Goal: Task Accomplishment & Management: Manage account settings

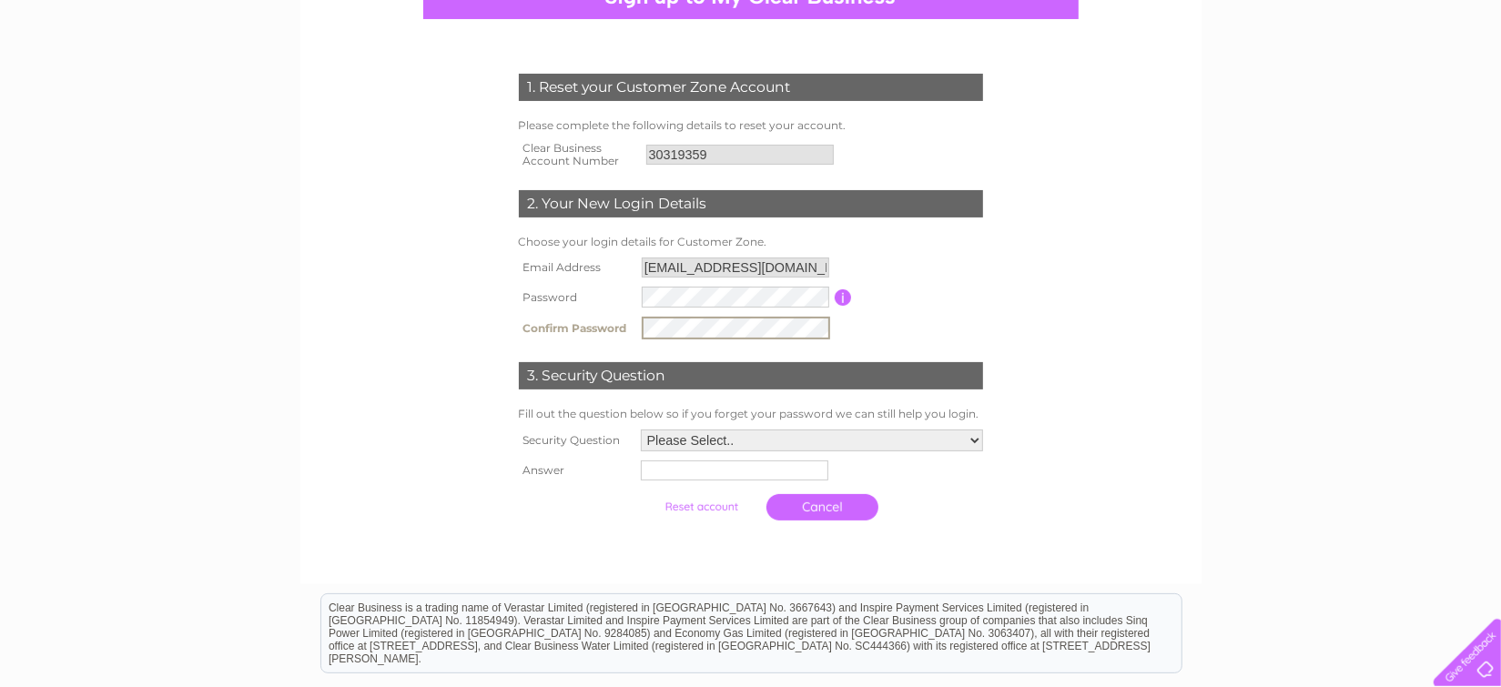
scroll to position [241, 0]
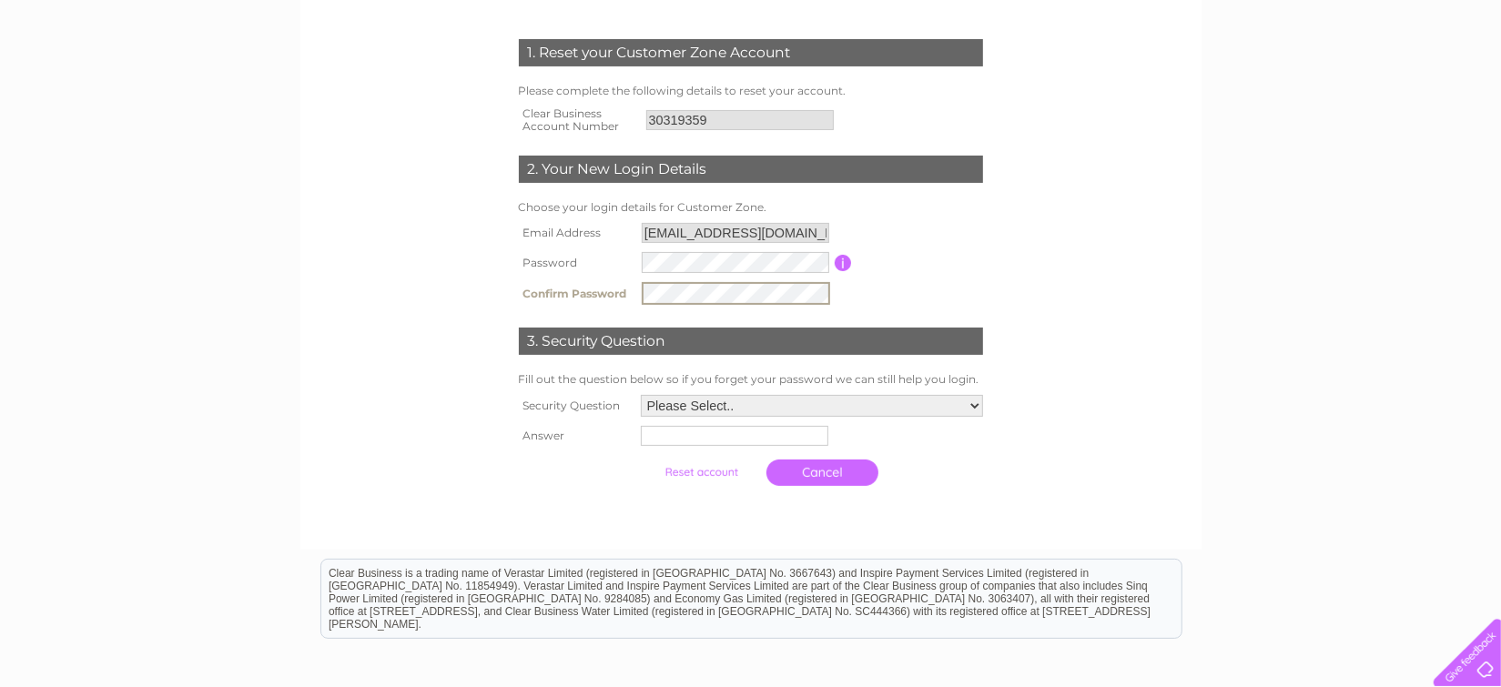
click at [641, 395] on select "Please Select.. In what town or city was your first job? In what town or city d…" at bounding box center [812, 406] width 342 height 22
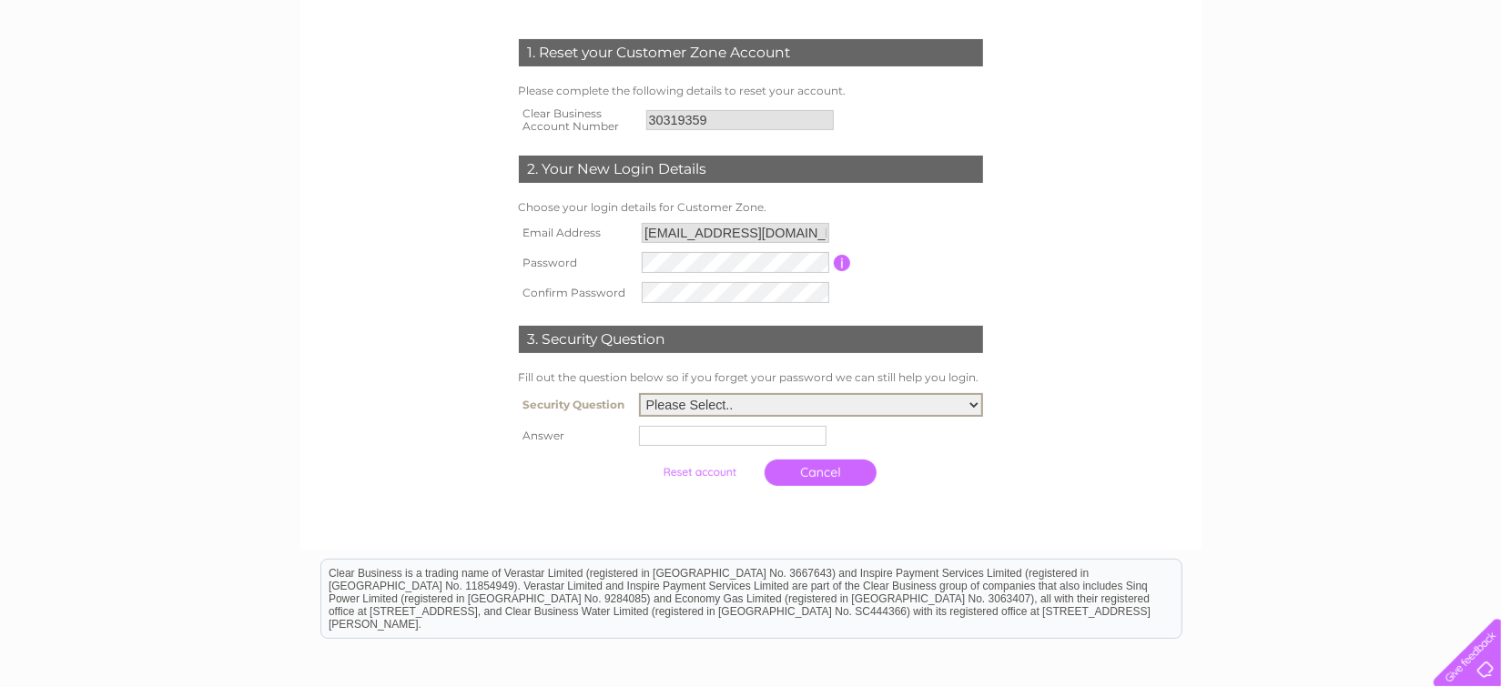
select select "1"
click option "In what town or city was your first job?" at bounding box center [0, 0] width 0 height 0
click at [680, 446] on input "text" at bounding box center [735, 435] width 189 height 22
type input "Aldershot"
click at [893, 451] on td "Aldershot" at bounding box center [811, 435] width 351 height 31
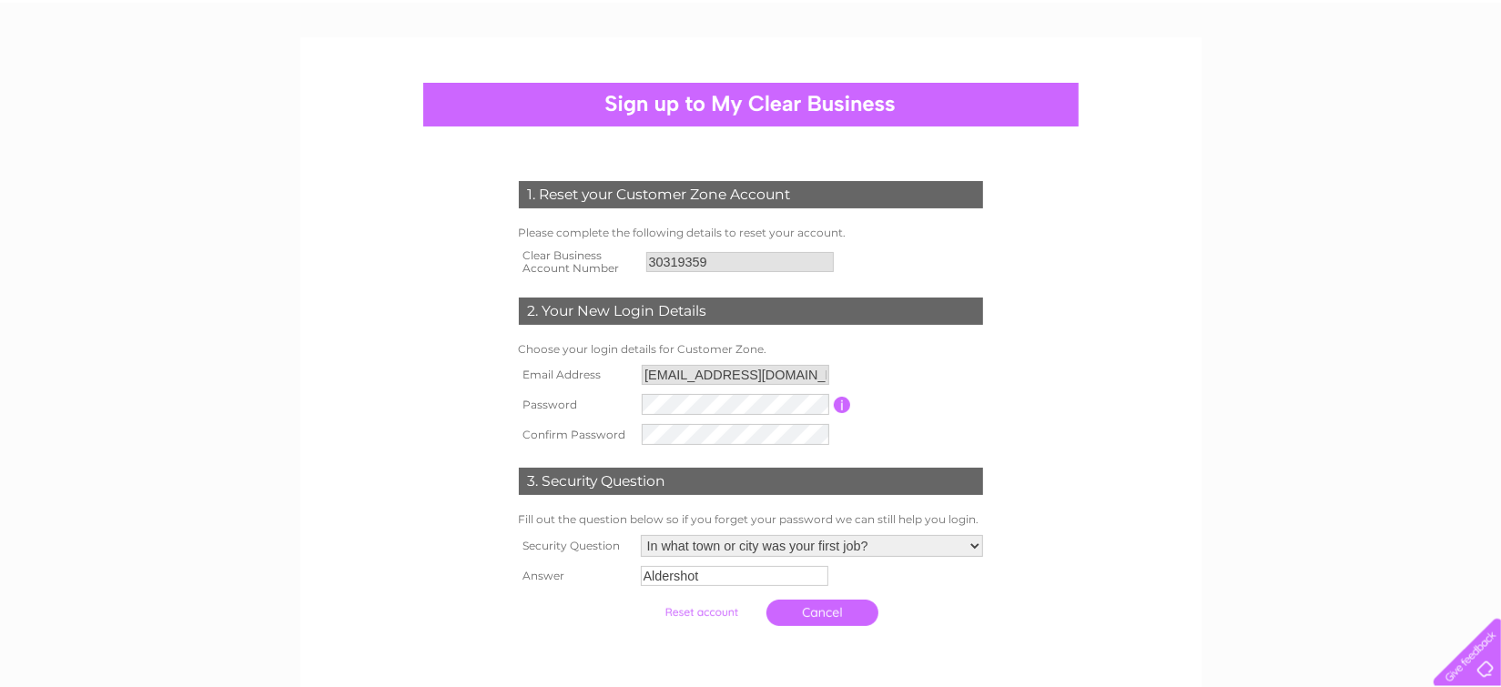
scroll to position [203, 0]
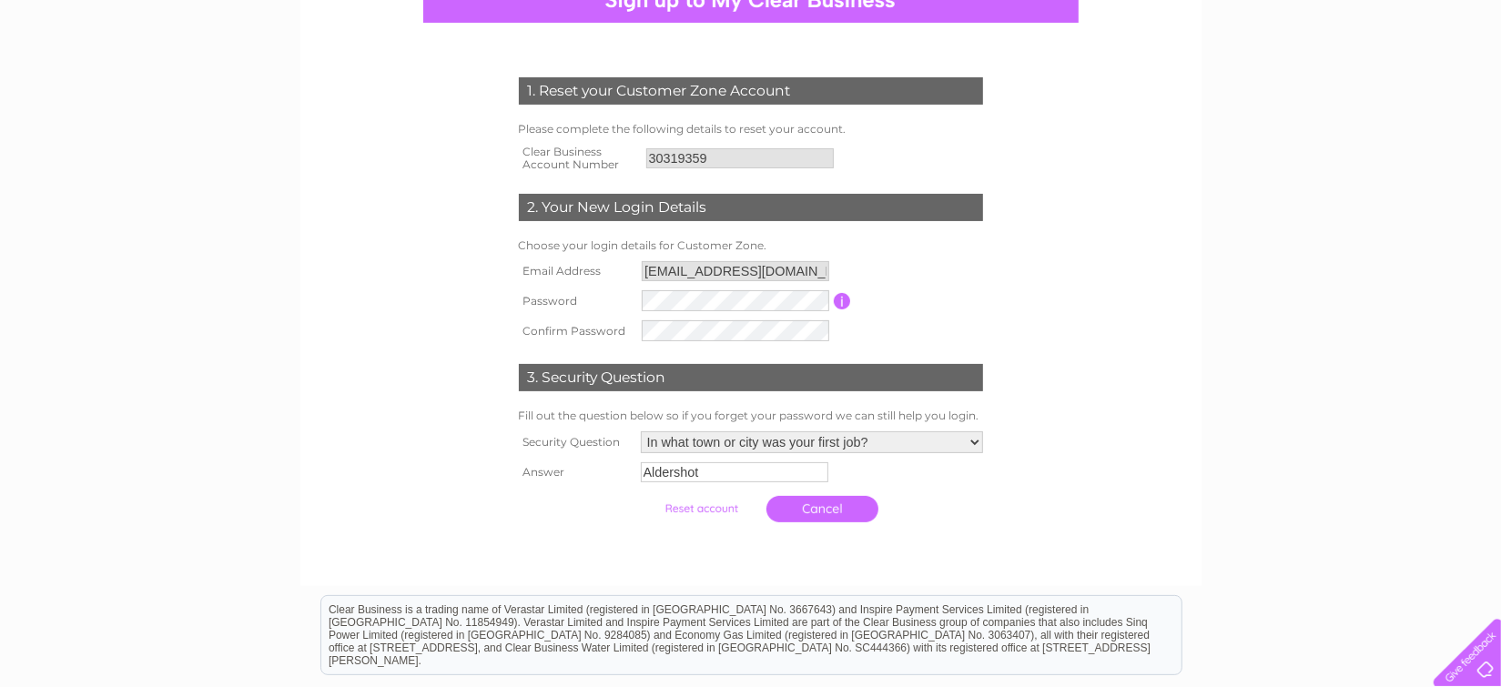
click at [687, 522] on input "submit" at bounding box center [702, 508] width 112 height 25
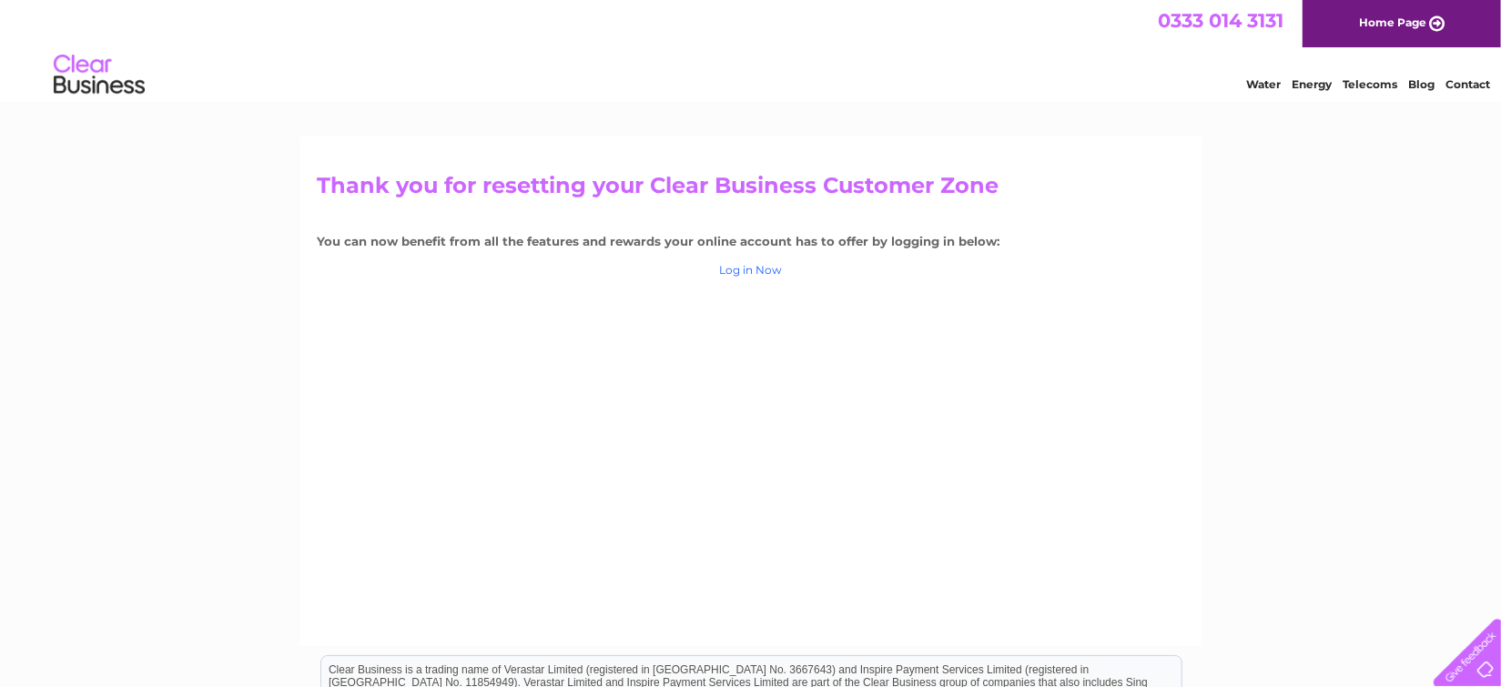
click at [755, 273] on link "Log in Now" at bounding box center [750, 270] width 63 height 14
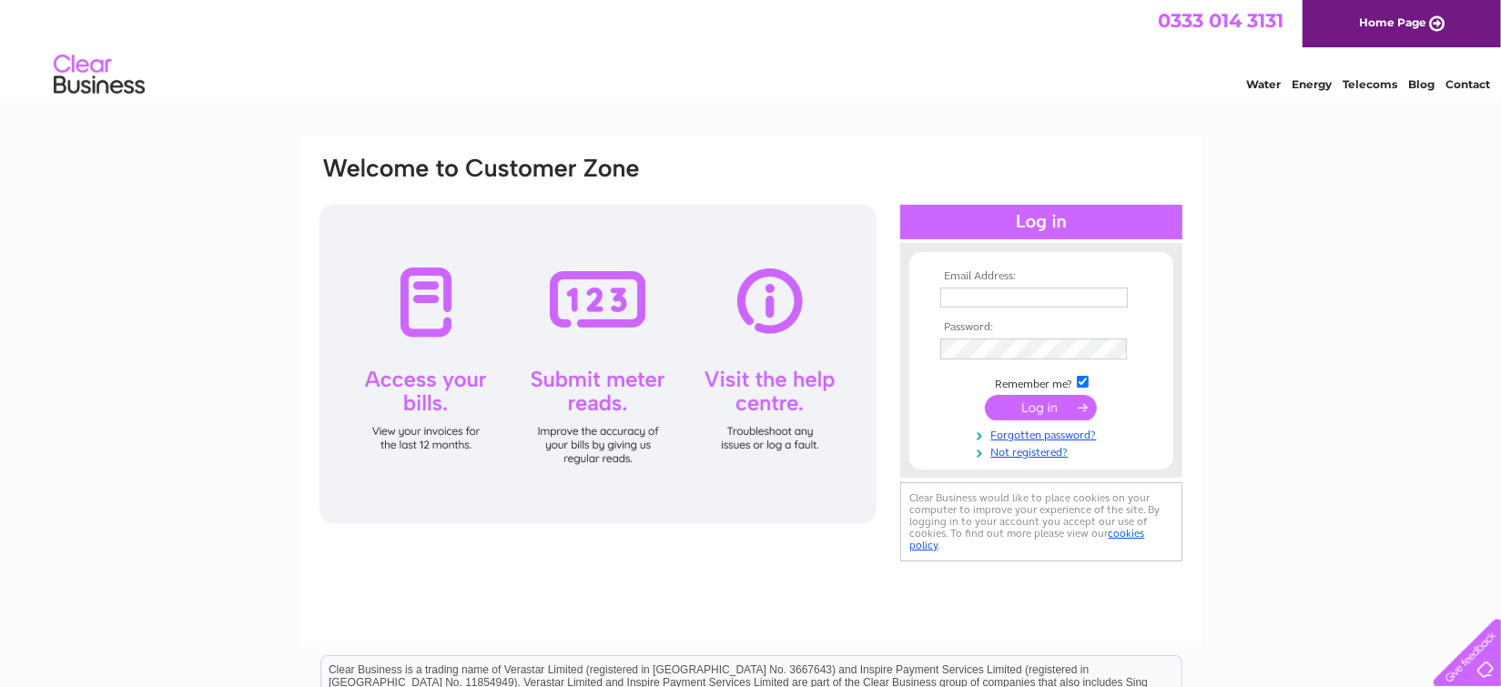
click at [965, 303] on input "text" at bounding box center [1035, 298] width 188 height 20
type input "ed@psgp.co.uk"
click at [1083, 384] on input "checkbox" at bounding box center [1083, 383] width 12 height 12
checkbox input "false"
click at [1052, 405] on input "submit" at bounding box center [1041, 407] width 112 height 25
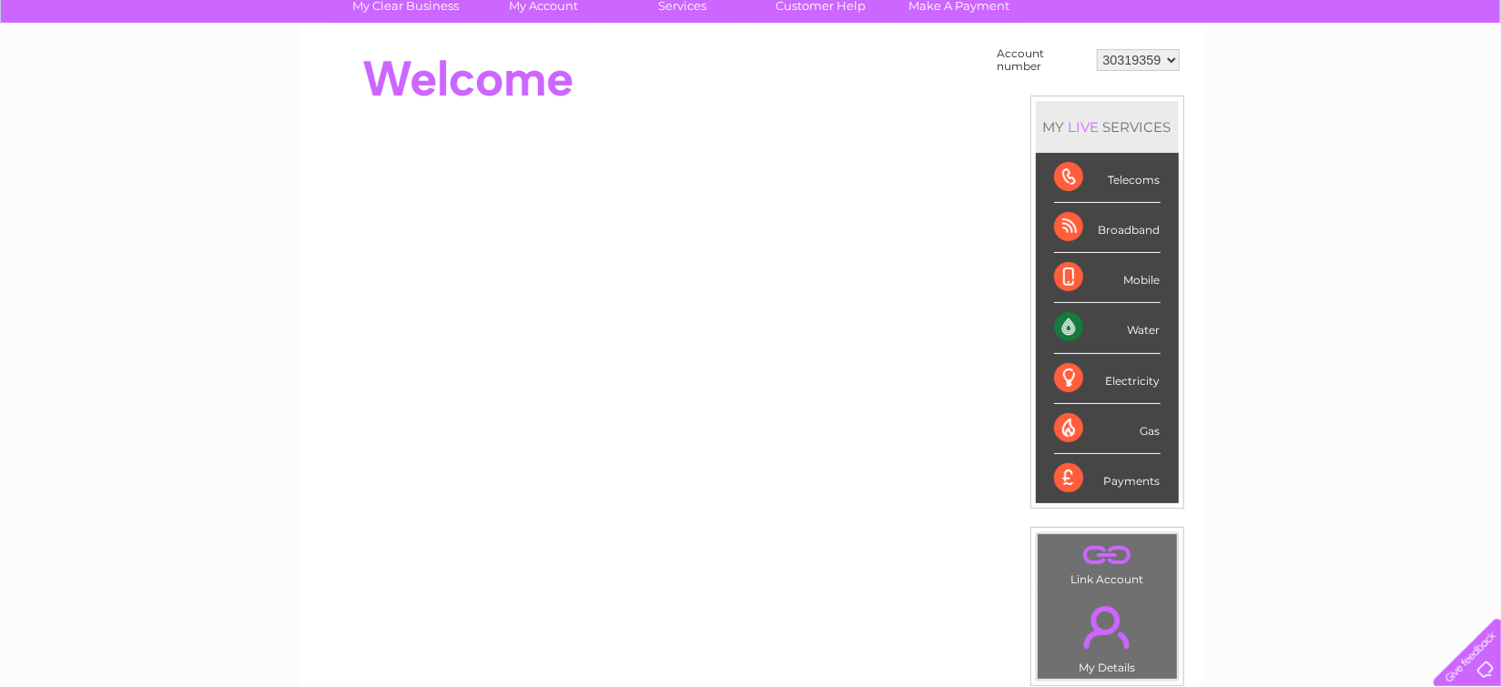
scroll to position [80, 0]
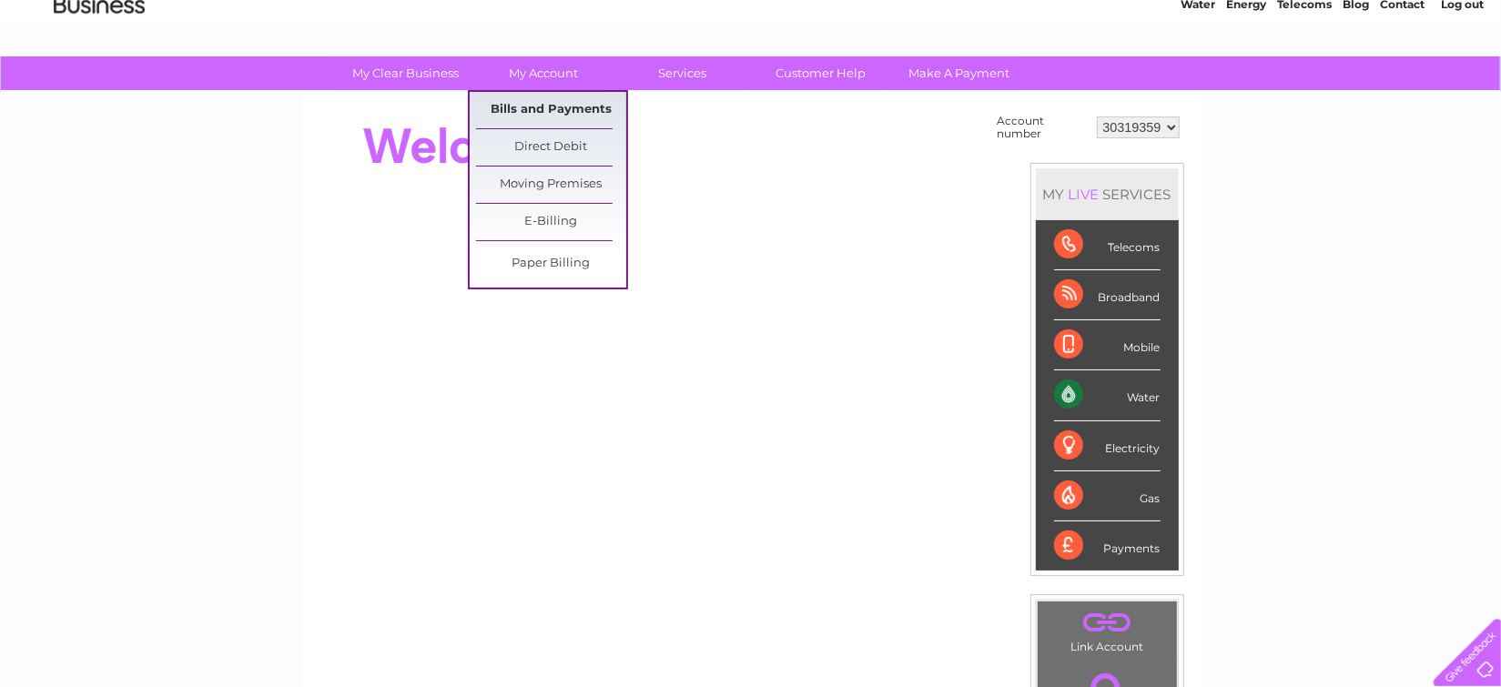
click at [537, 109] on link "Bills and Payments" at bounding box center [551, 110] width 150 height 36
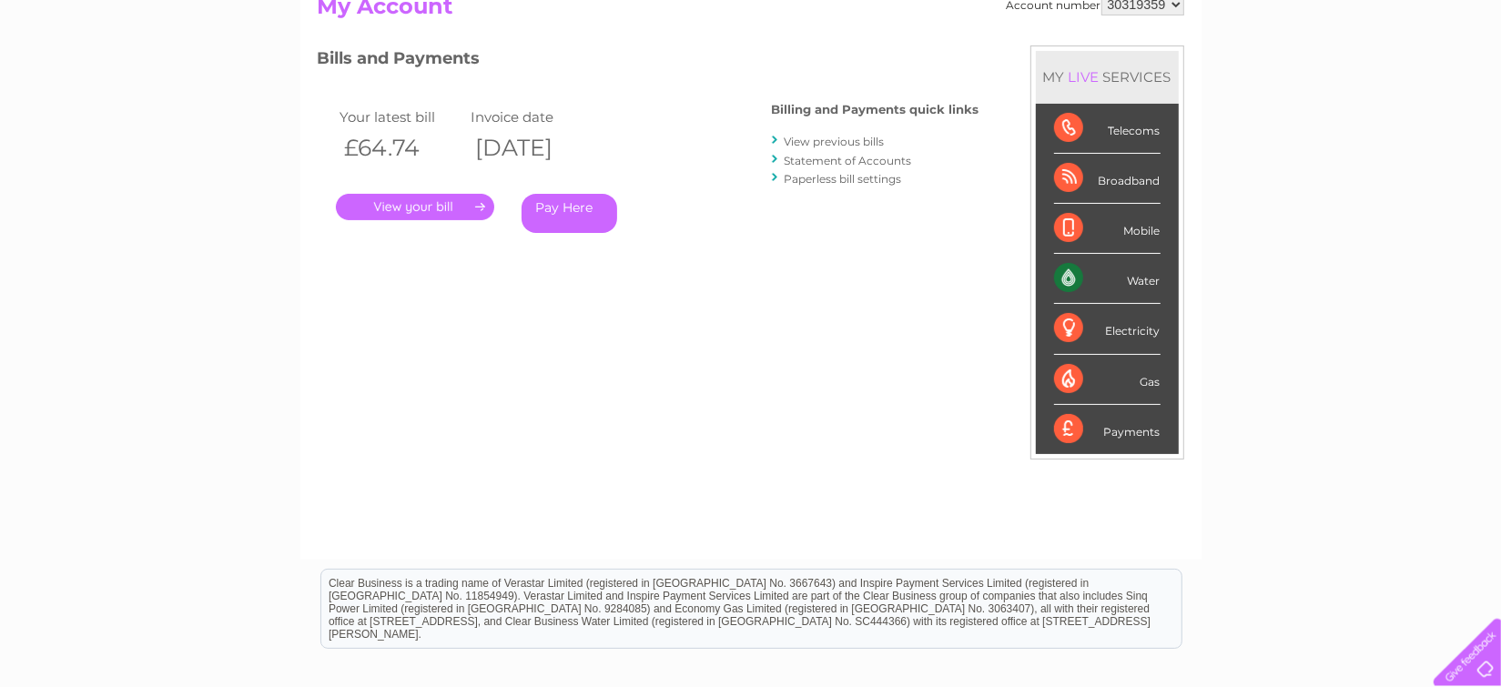
scroll to position [241, 0]
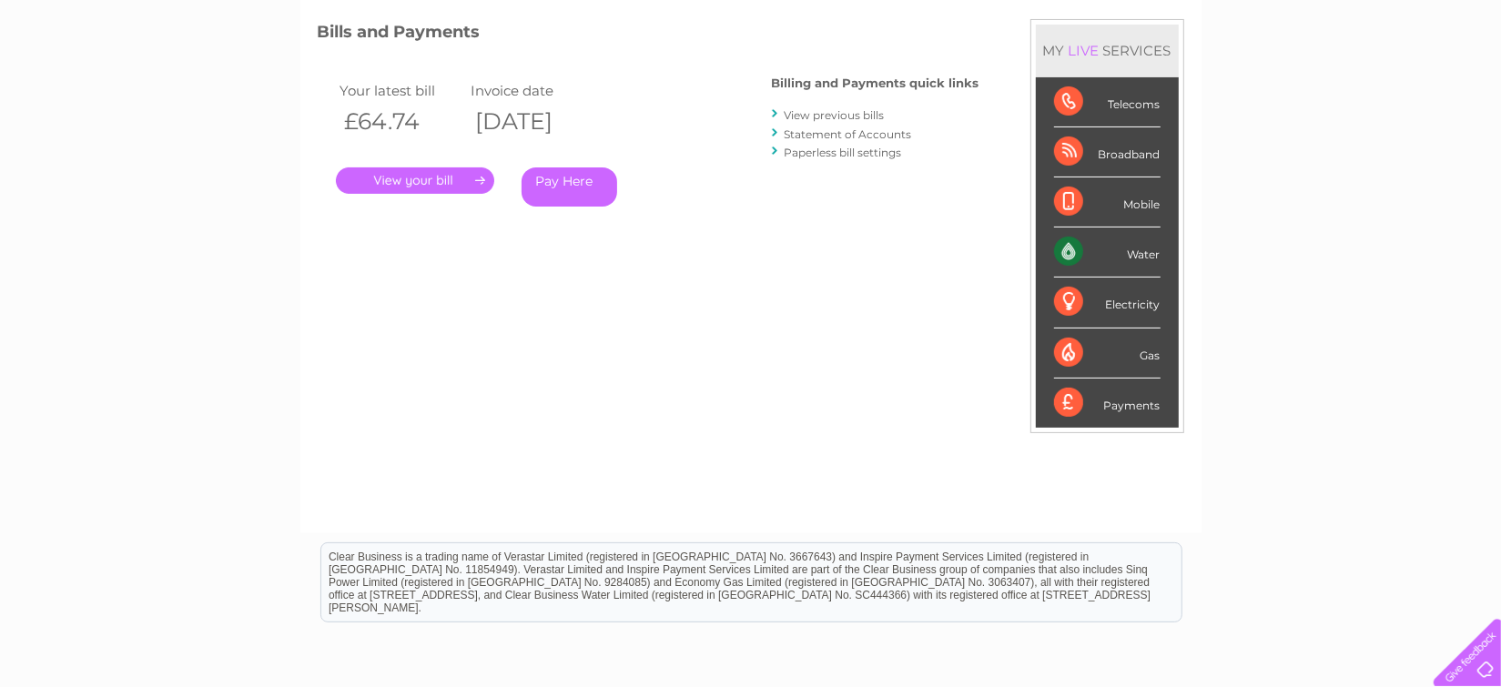
click at [437, 180] on link "." at bounding box center [415, 181] width 158 height 26
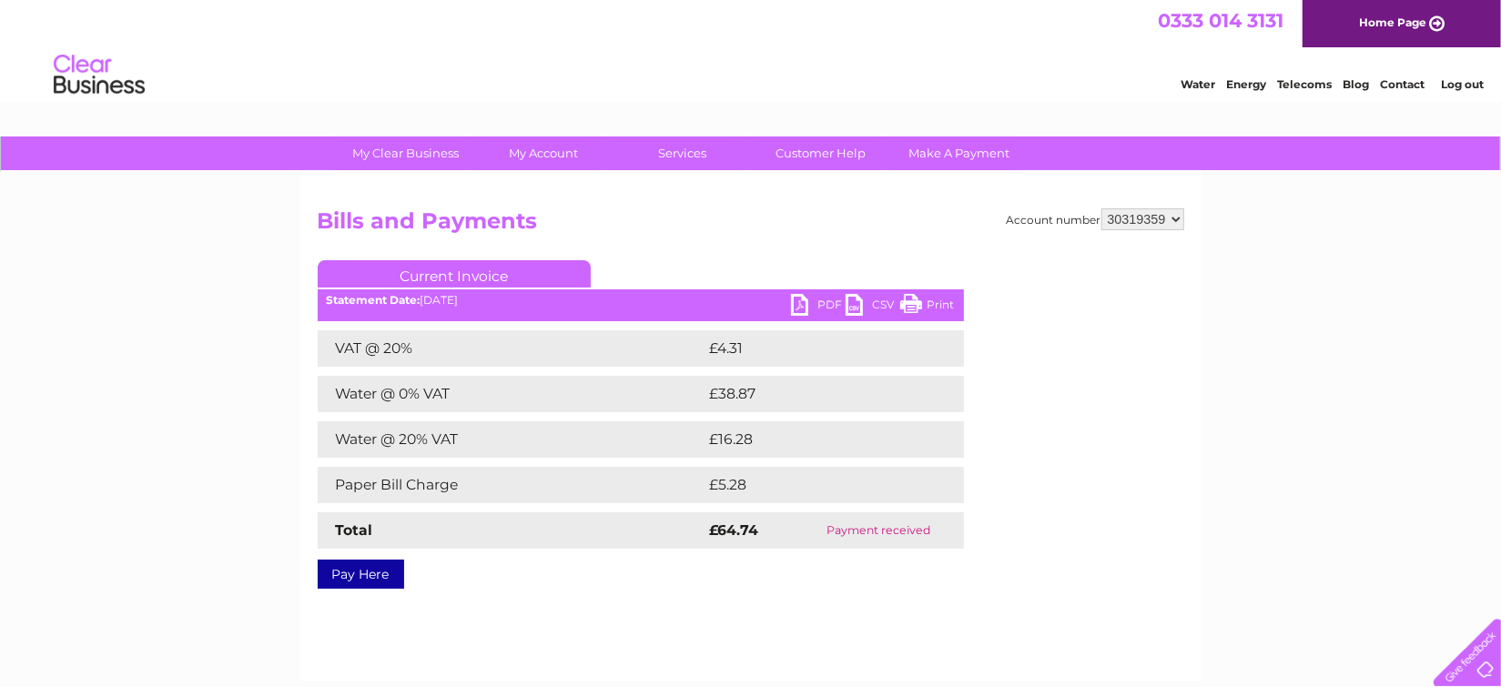
click at [824, 303] on link "PDF" at bounding box center [818, 307] width 55 height 26
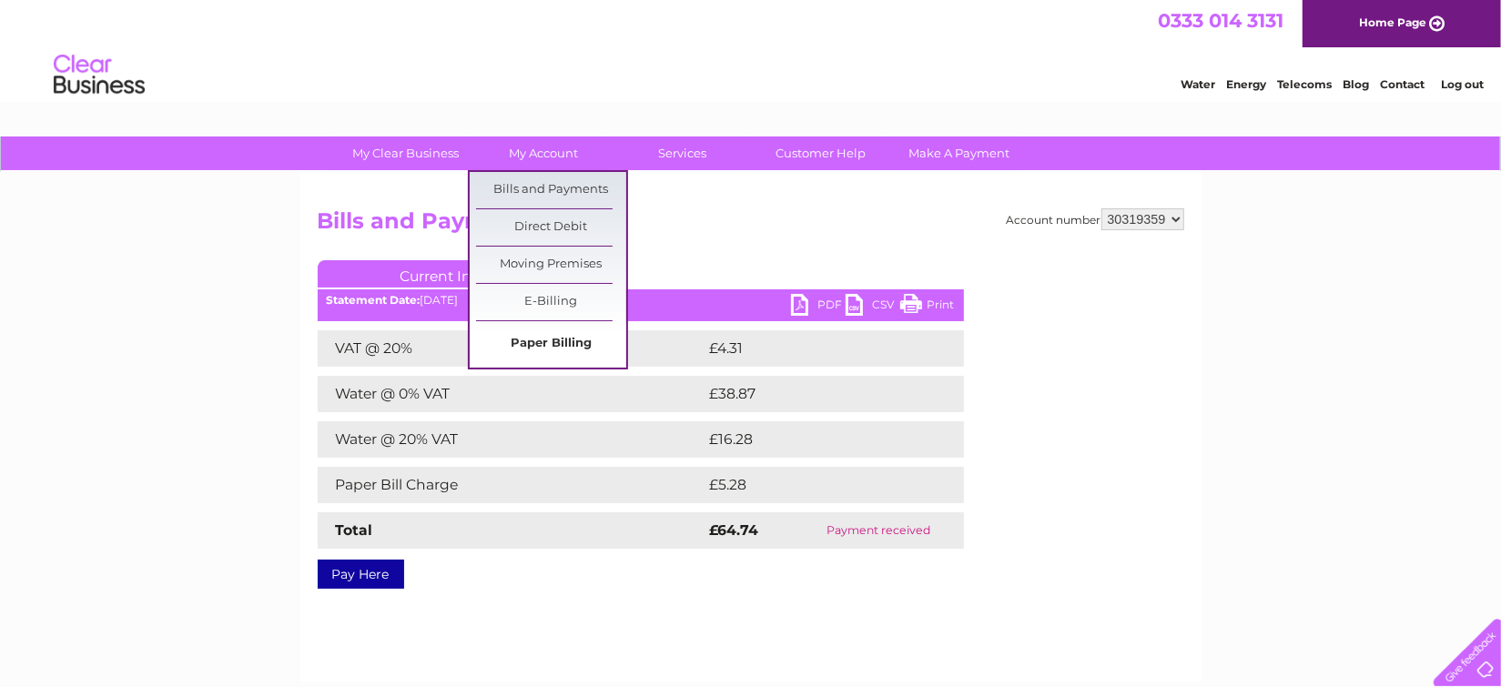
click at [548, 348] on link "Paper Billing" at bounding box center [551, 344] width 150 height 36
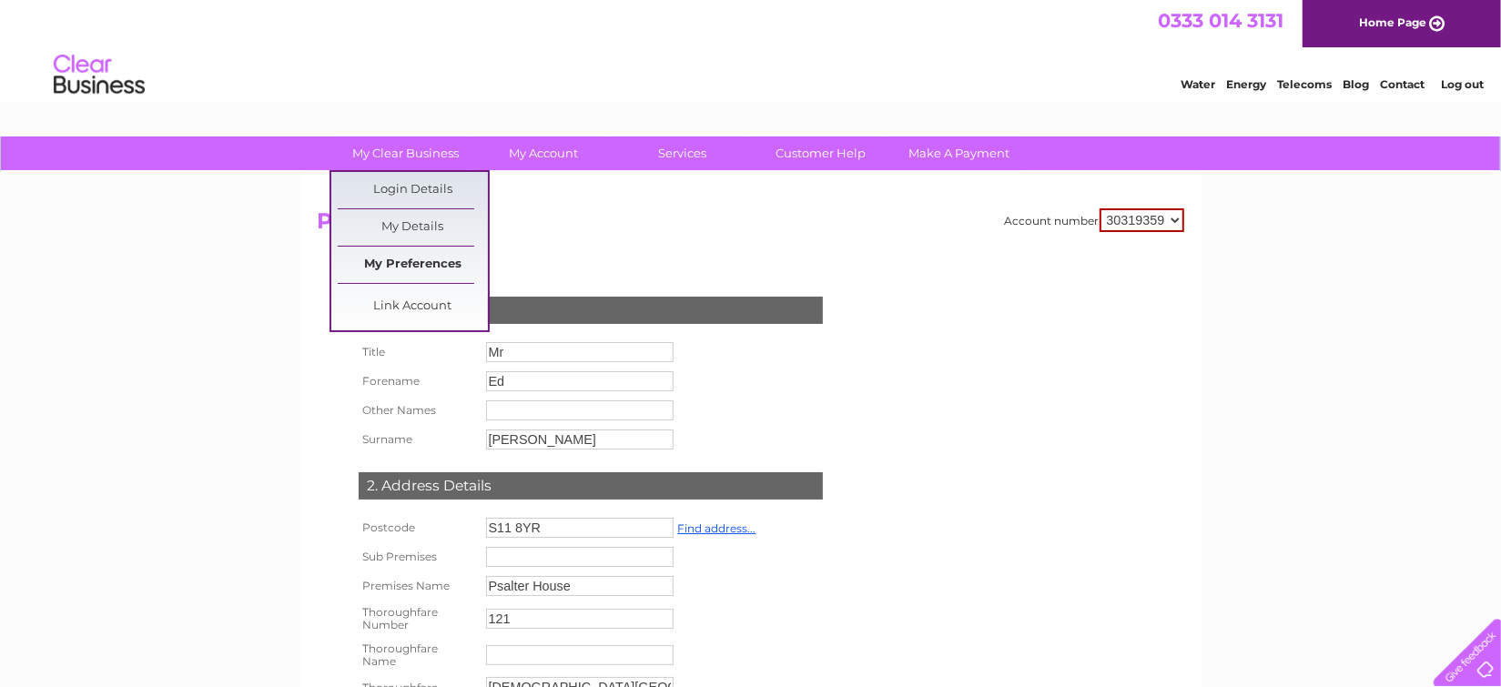
click at [391, 261] on link "My Preferences" at bounding box center [413, 265] width 150 height 36
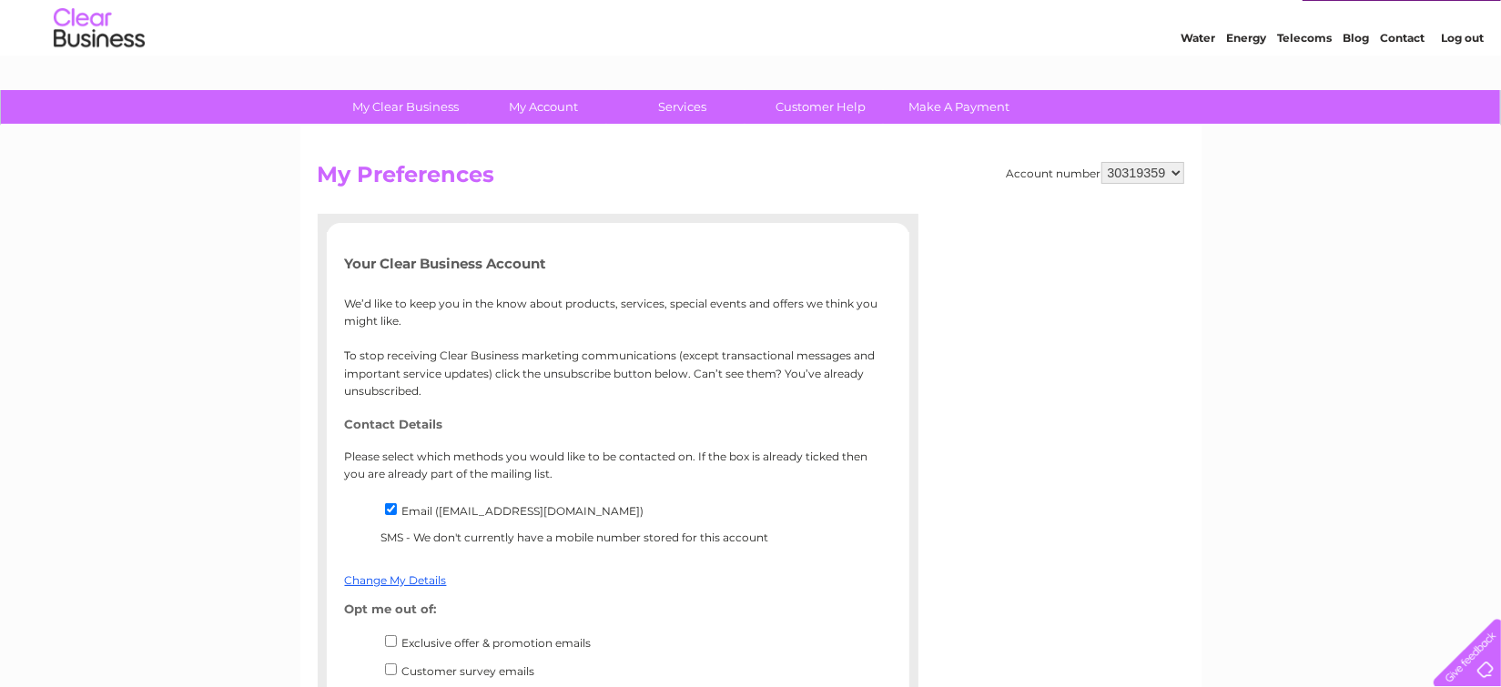
scroll to position [241, 0]
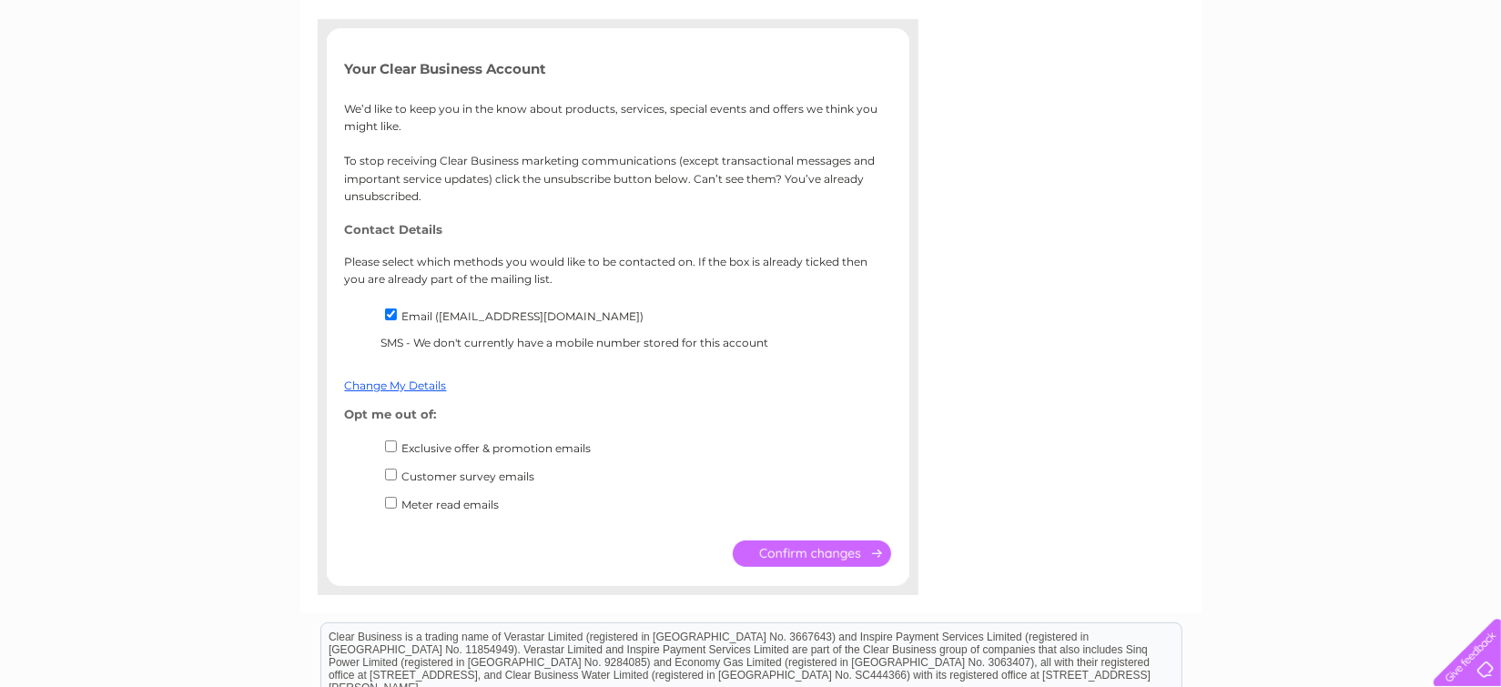
click at [392, 450] on input "Exclusive offer & promotion emails" at bounding box center [391, 447] width 12 height 12
checkbox input "true"
click at [390, 476] on input "Customer survey emails" at bounding box center [391, 475] width 12 height 12
checkbox input "true"
click at [831, 552] on input "submit" at bounding box center [812, 554] width 158 height 26
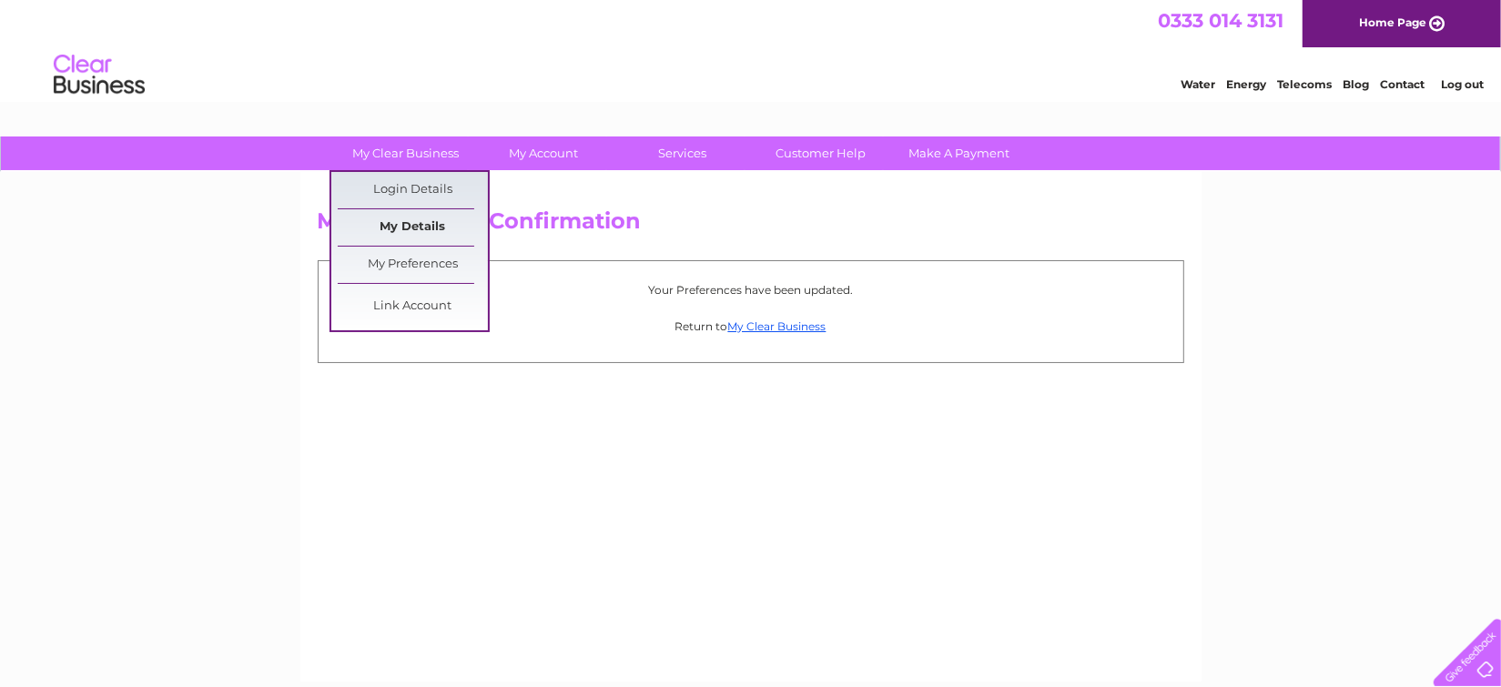
click at [425, 230] on link "My Details" at bounding box center [413, 227] width 150 height 36
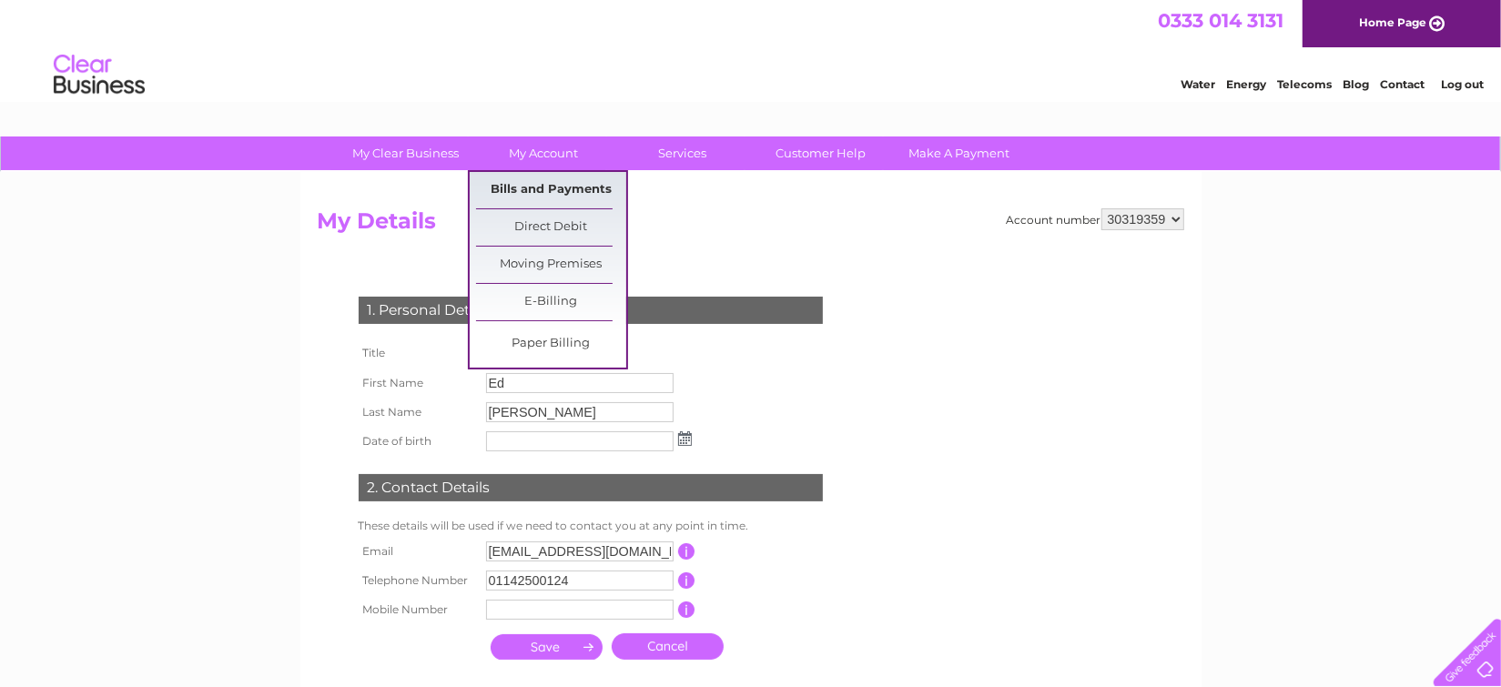
click at [554, 198] on link "Bills and Payments" at bounding box center [551, 190] width 150 height 36
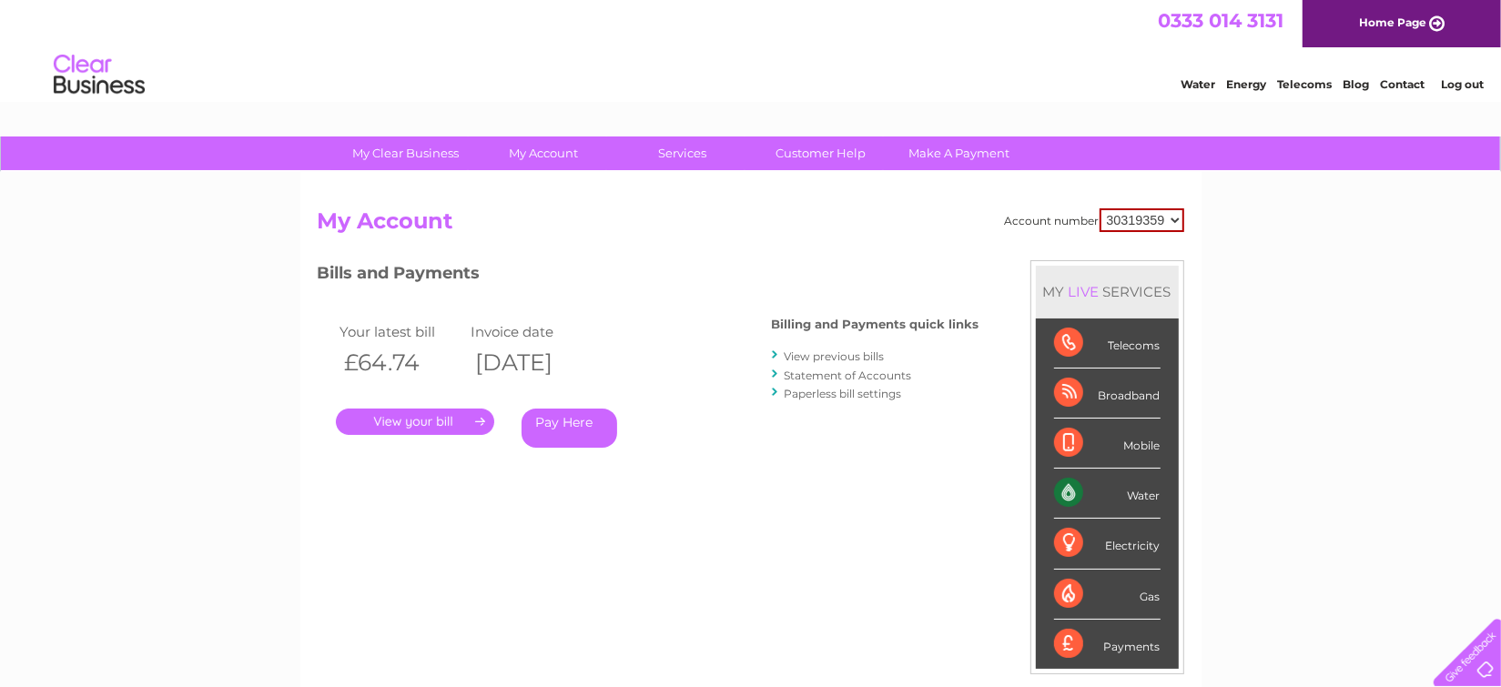
click at [859, 396] on link "Paperless bill settings" at bounding box center [843, 394] width 117 height 14
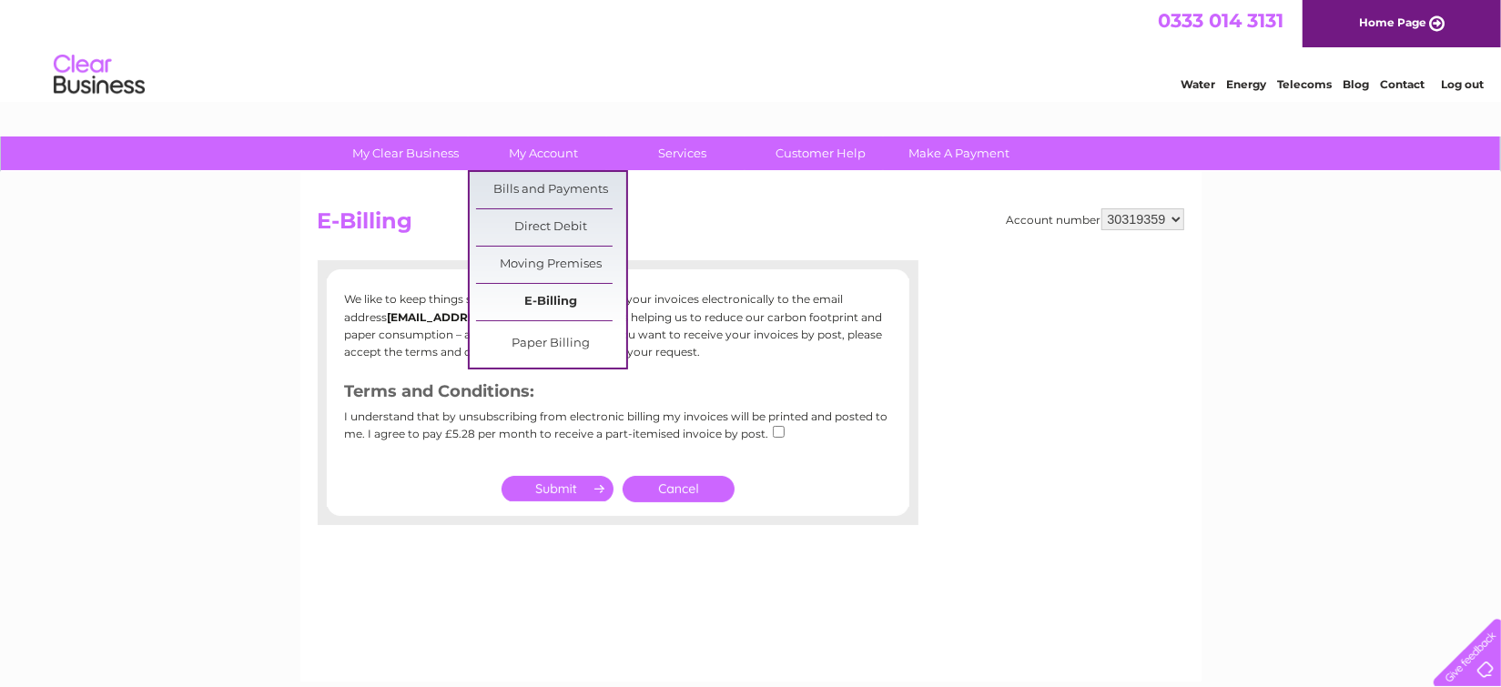
click at [544, 306] on link "E-Billing" at bounding box center [551, 302] width 150 height 36
click at [557, 350] on link "Paper Billing" at bounding box center [551, 344] width 150 height 36
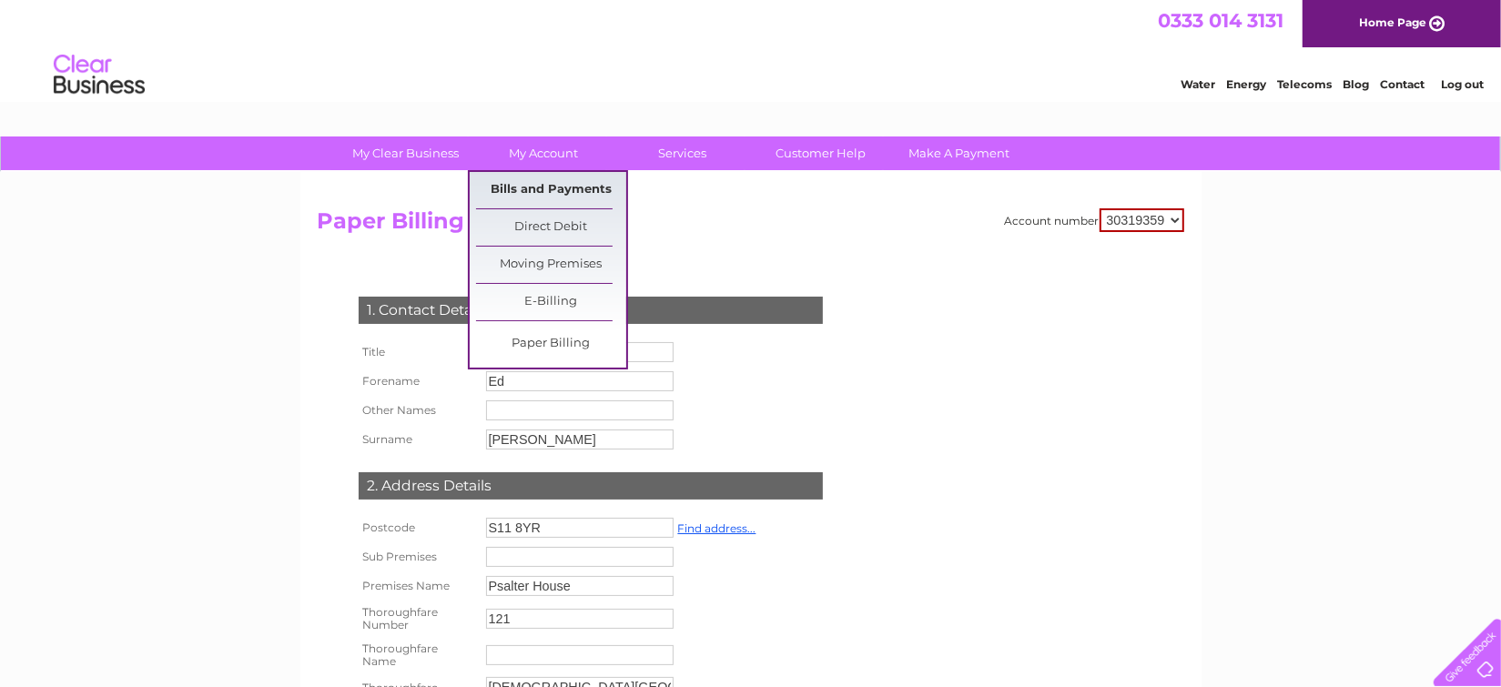
click at [534, 189] on link "Bills and Payments" at bounding box center [551, 190] width 150 height 36
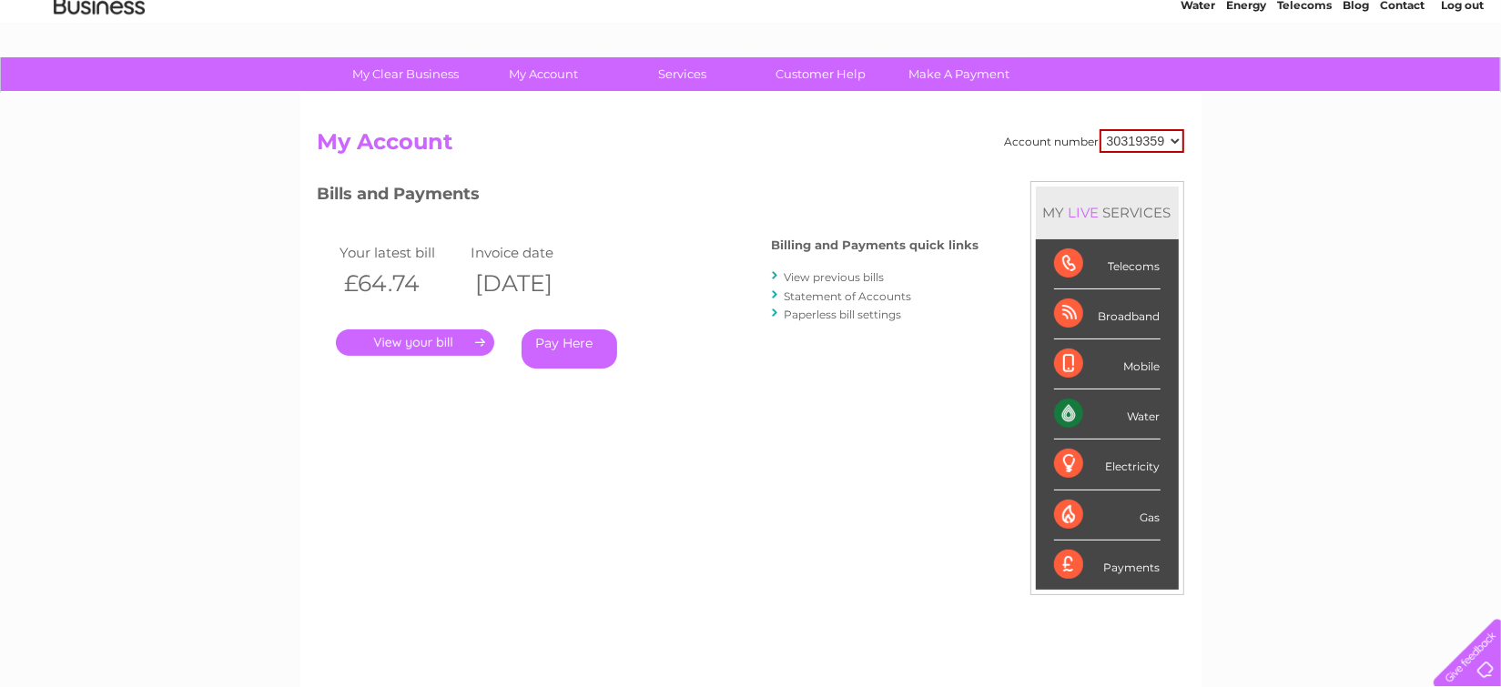
scroll to position [6, 0]
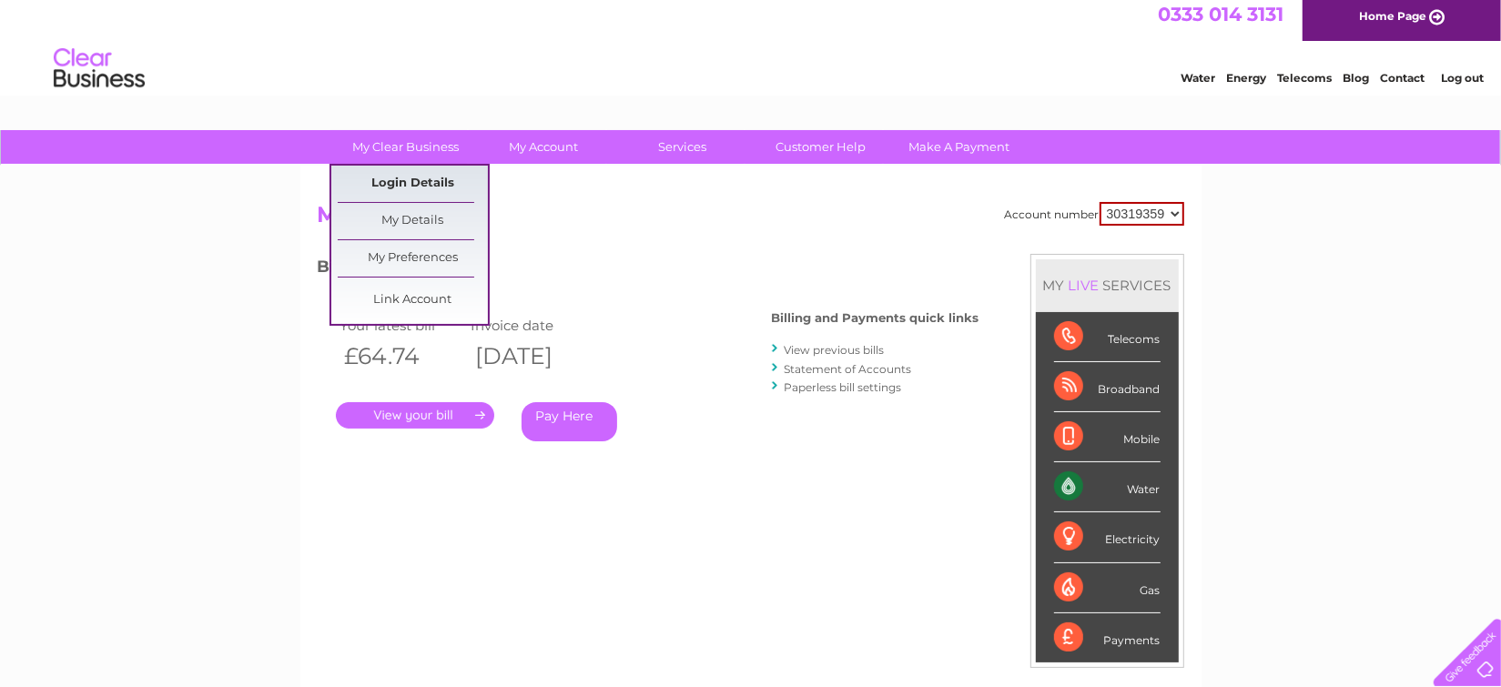
click at [424, 186] on link "Login Details" at bounding box center [413, 184] width 150 height 36
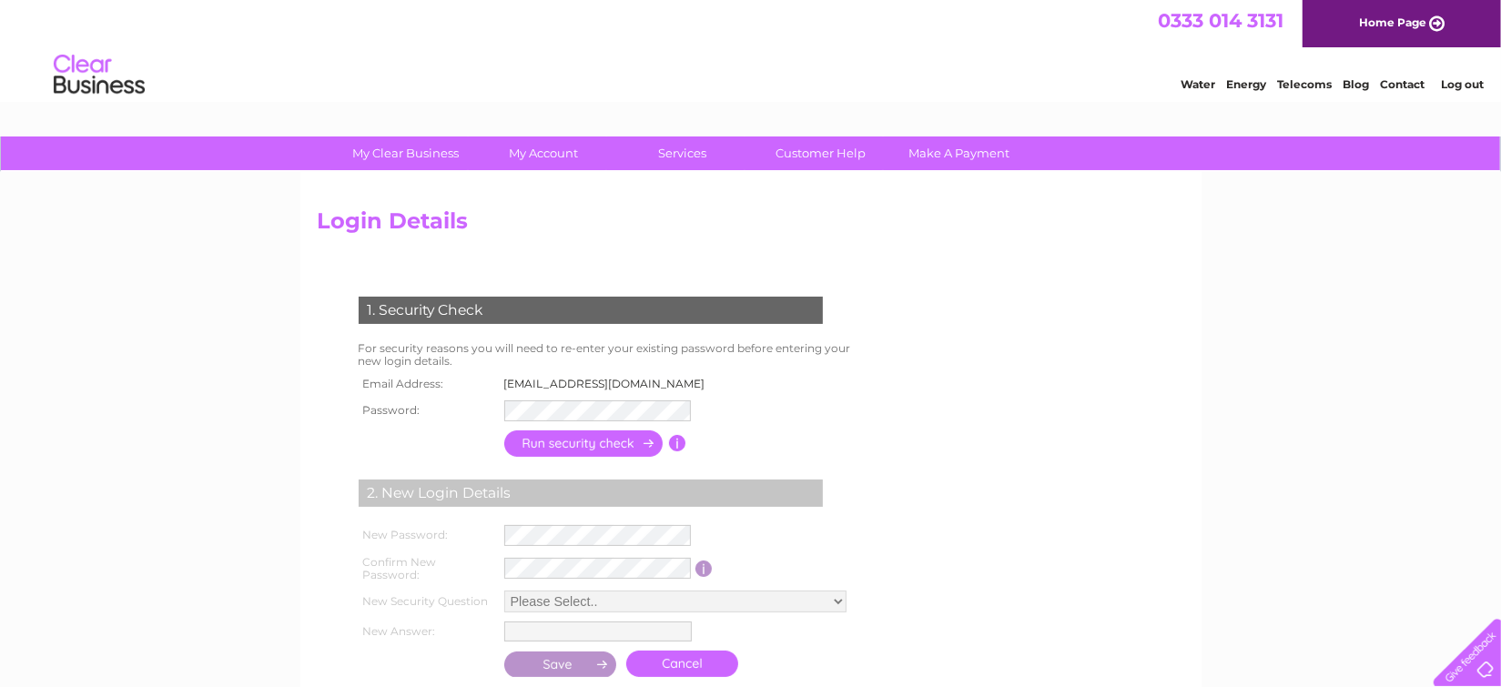
click at [1470, 80] on link "Log out" at bounding box center [1462, 84] width 43 height 14
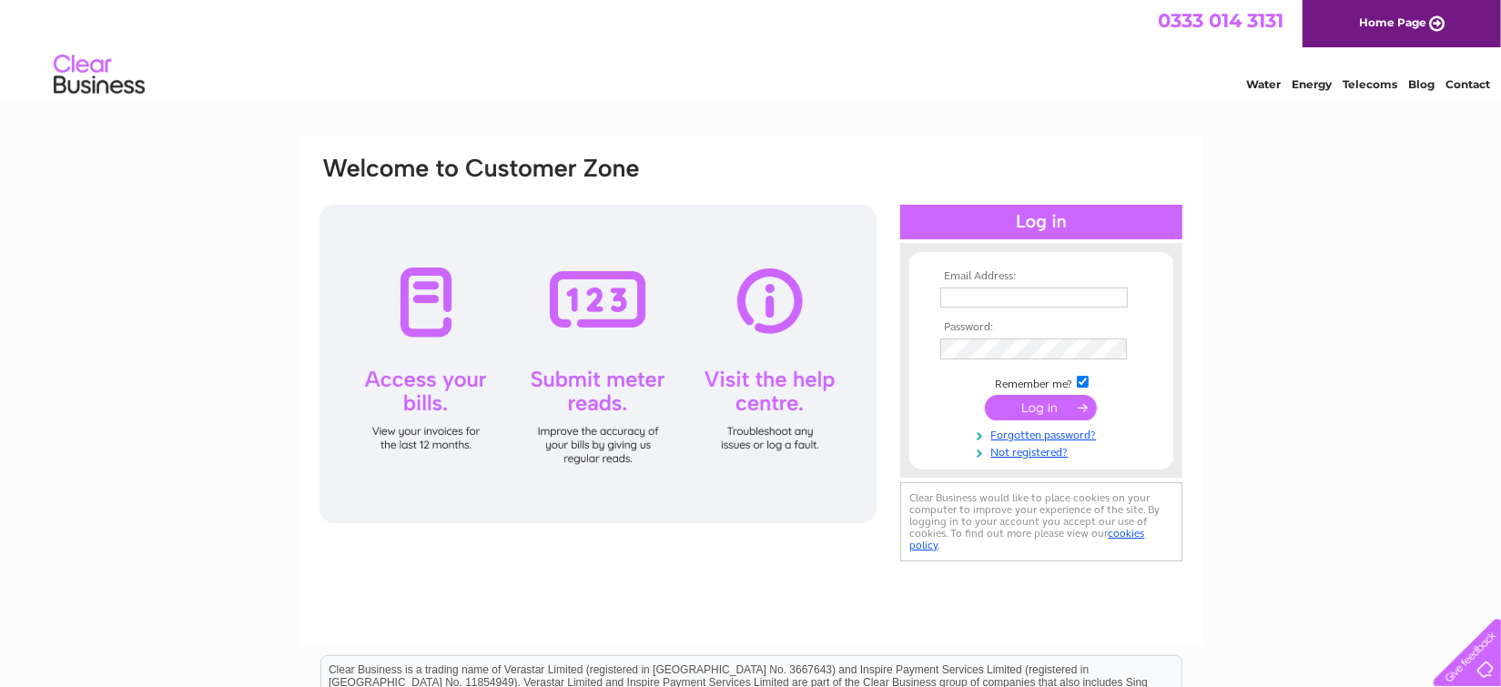
click at [1071, 302] on input "text" at bounding box center [1035, 298] width 188 height 20
type input "ed@psgp.co.uk"
click at [1082, 382] on input "checkbox" at bounding box center [1083, 383] width 12 height 12
checkbox input "false"
click at [1080, 408] on input "submit" at bounding box center [1041, 407] width 112 height 25
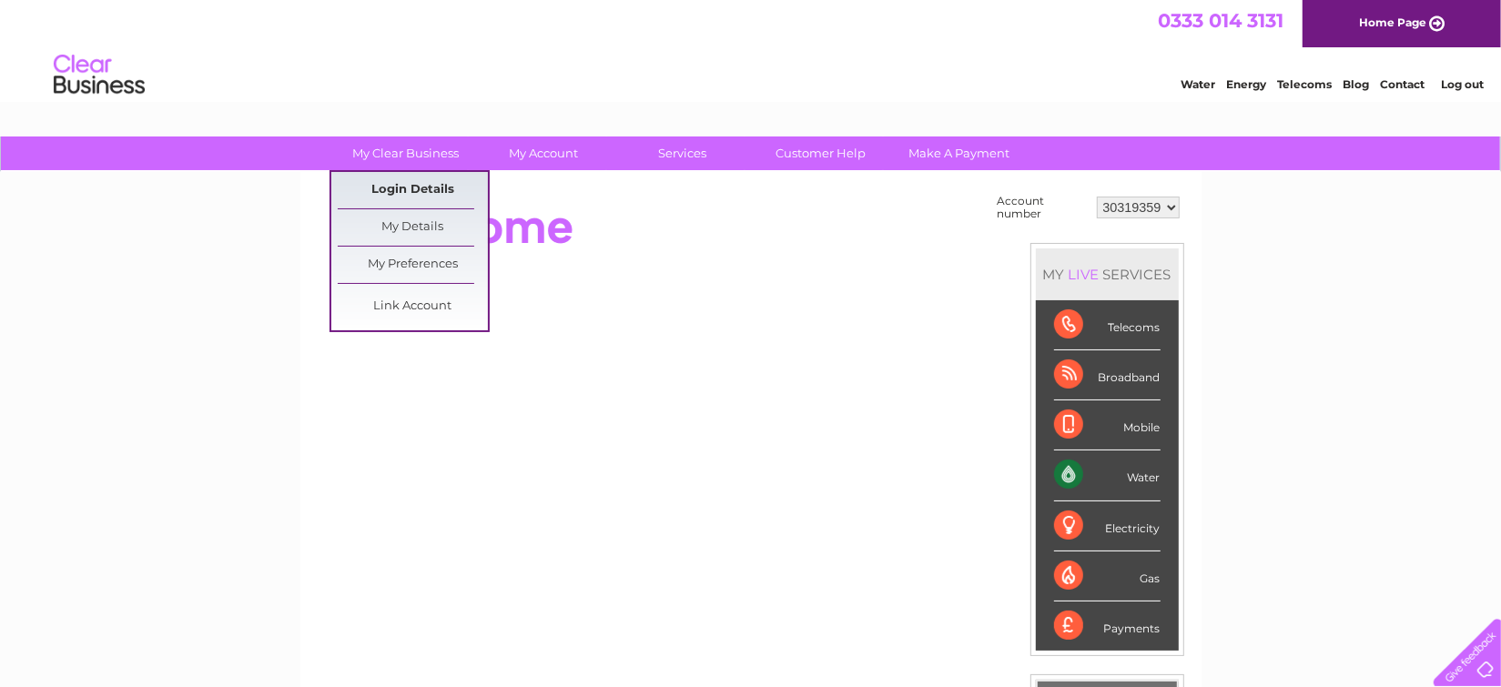
click at [400, 195] on link "Login Details" at bounding box center [413, 190] width 150 height 36
click at [400, 189] on link "Login Details" at bounding box center [413, 190] width 150 height 36
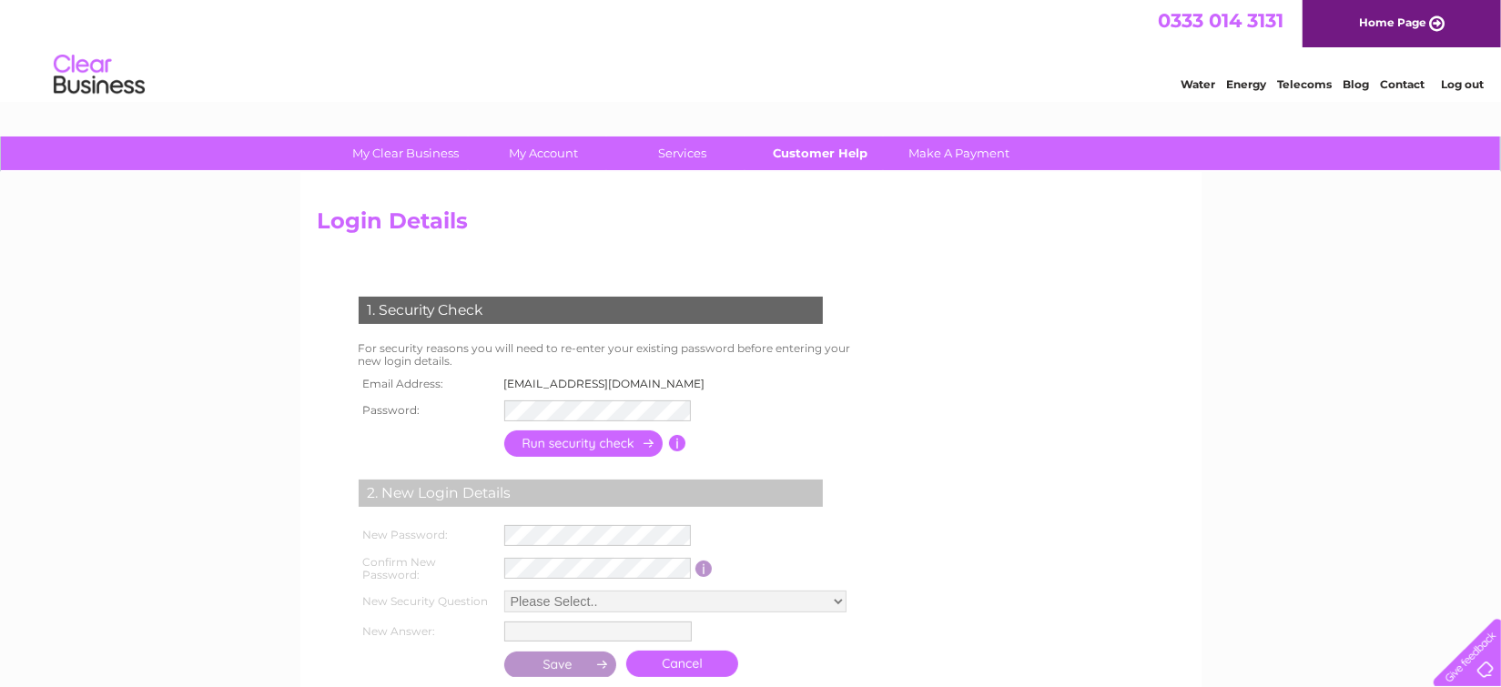
click at [788, 164] on link "Customer Help" at bounding box center [821, 154] width 150 height 34
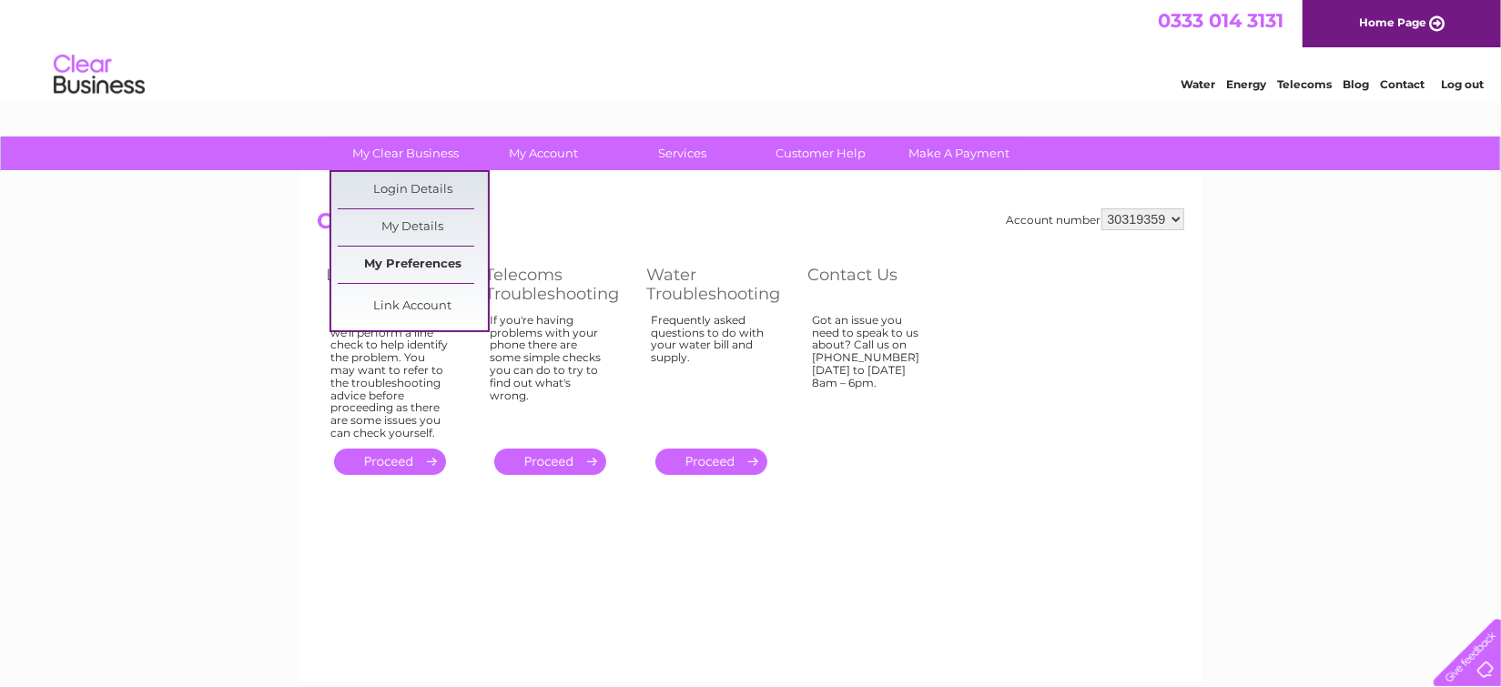
click at [409, 261] on link "My Preferences" at bounding box center [413, 265] width 150 height 36
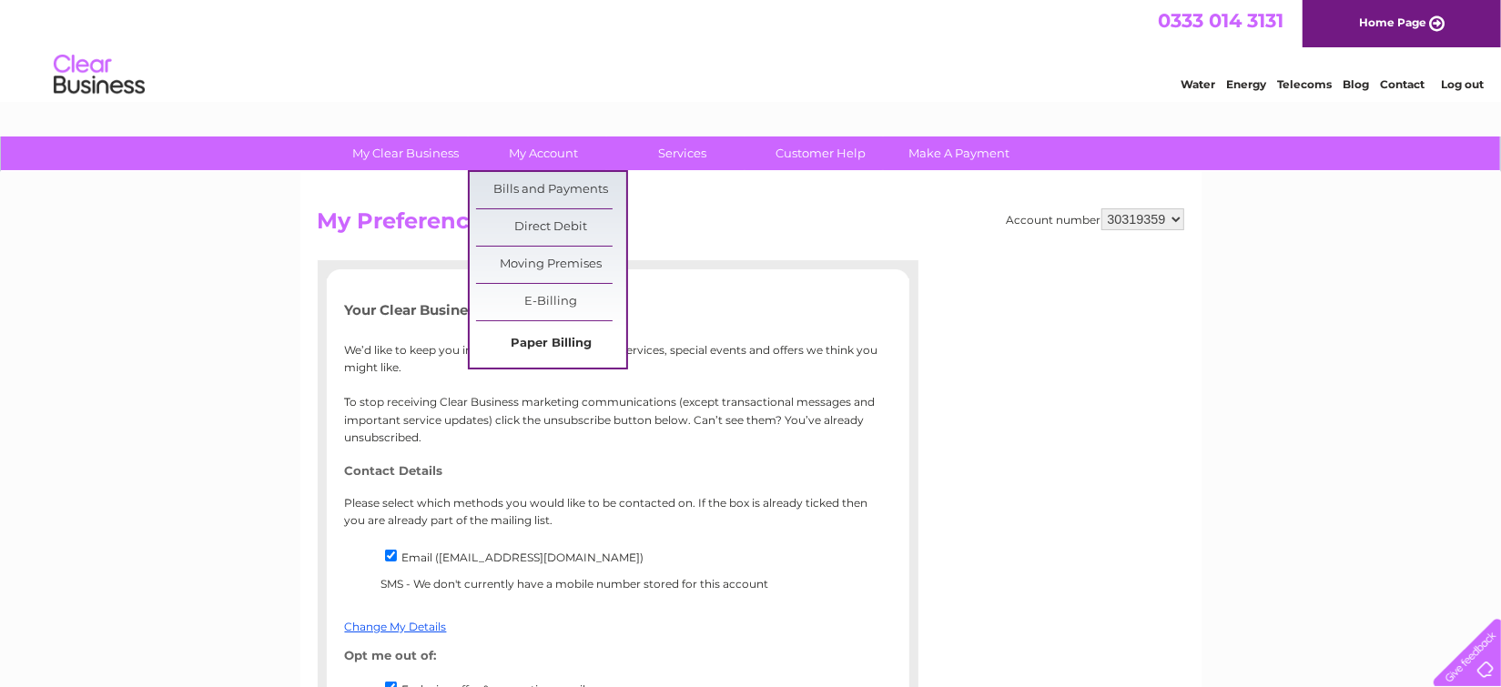
click at [560, 341] on link "Paper Billing" at bounding box center [551, 344] width 150 height 36
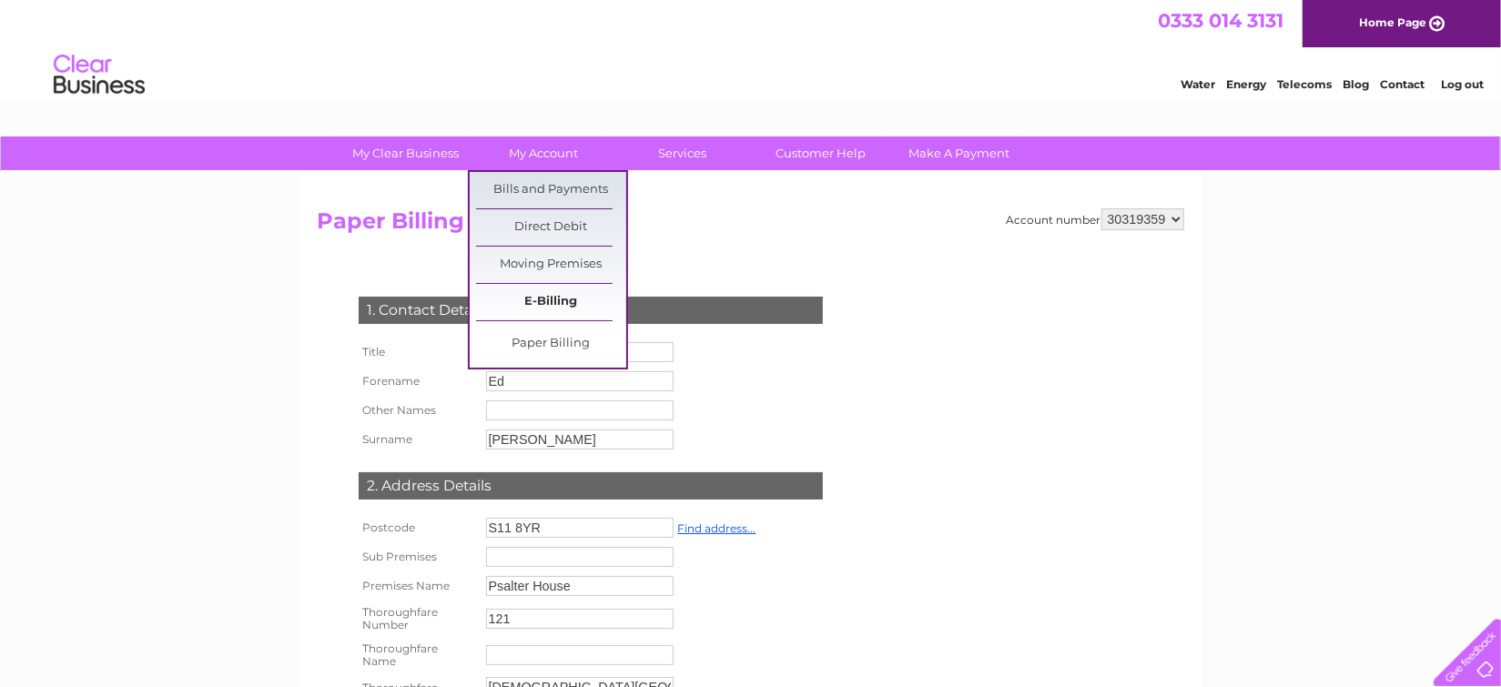
click at [535, 302] on link "E-Billing" at bounding box center [551, 302] width 150 height 36
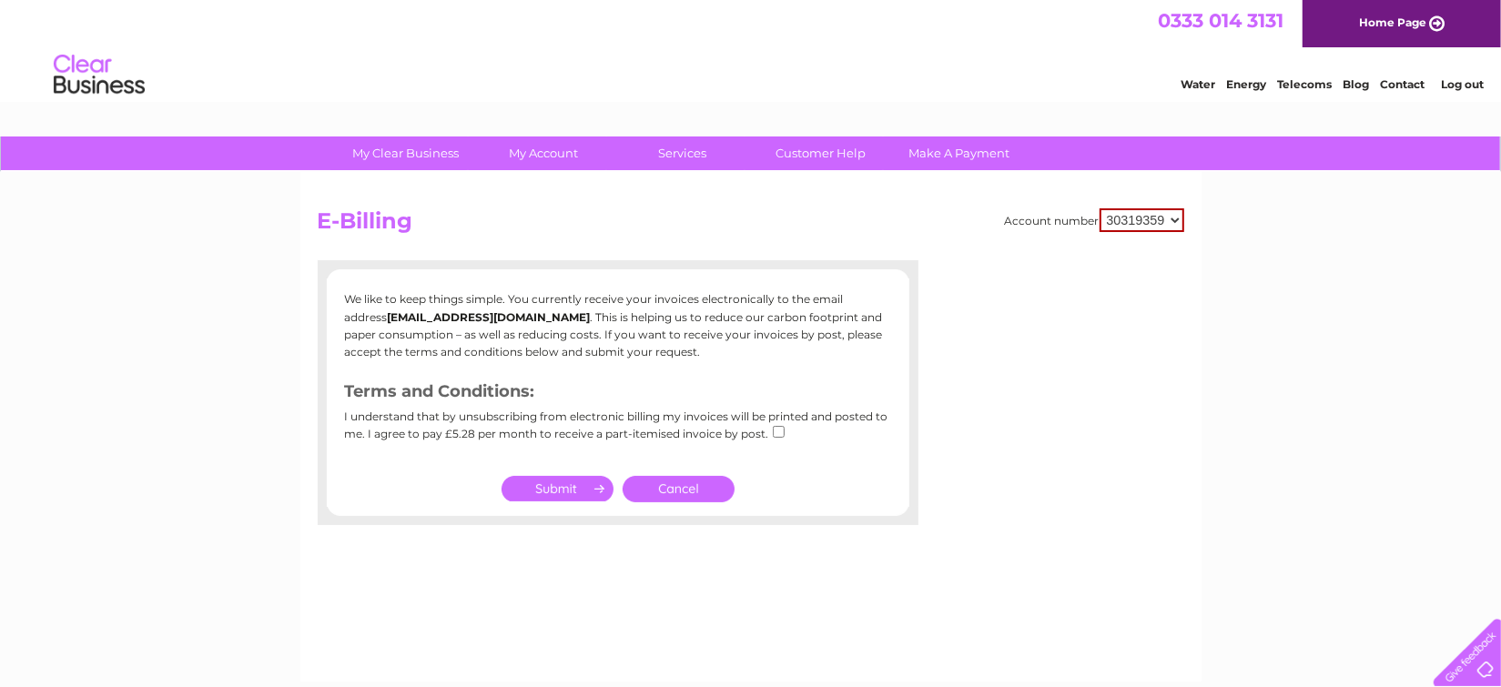
click at [1494, 666] on div at bounding box center [1464, 649] width 75 height 75
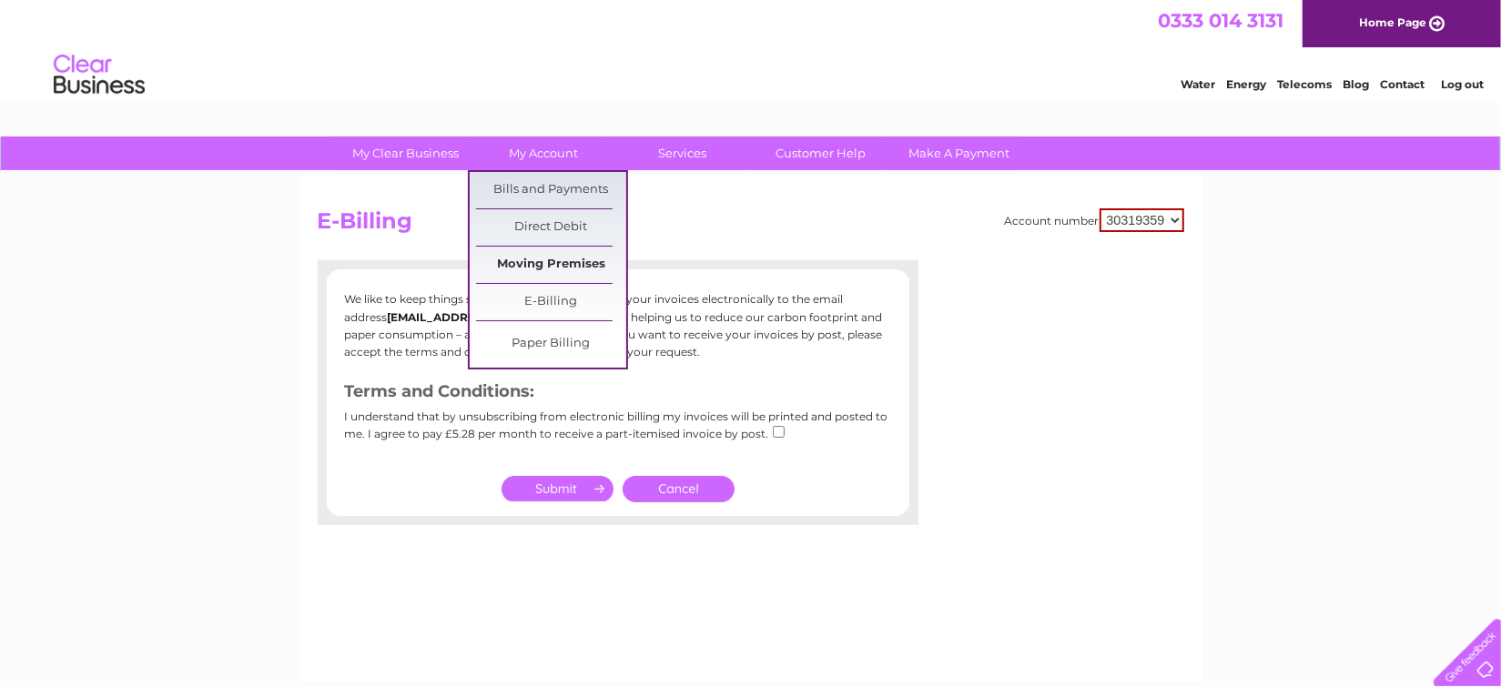
click at [542, 265] on link "Moving Premises" at bounding box center [551, 265] width 150 height 36
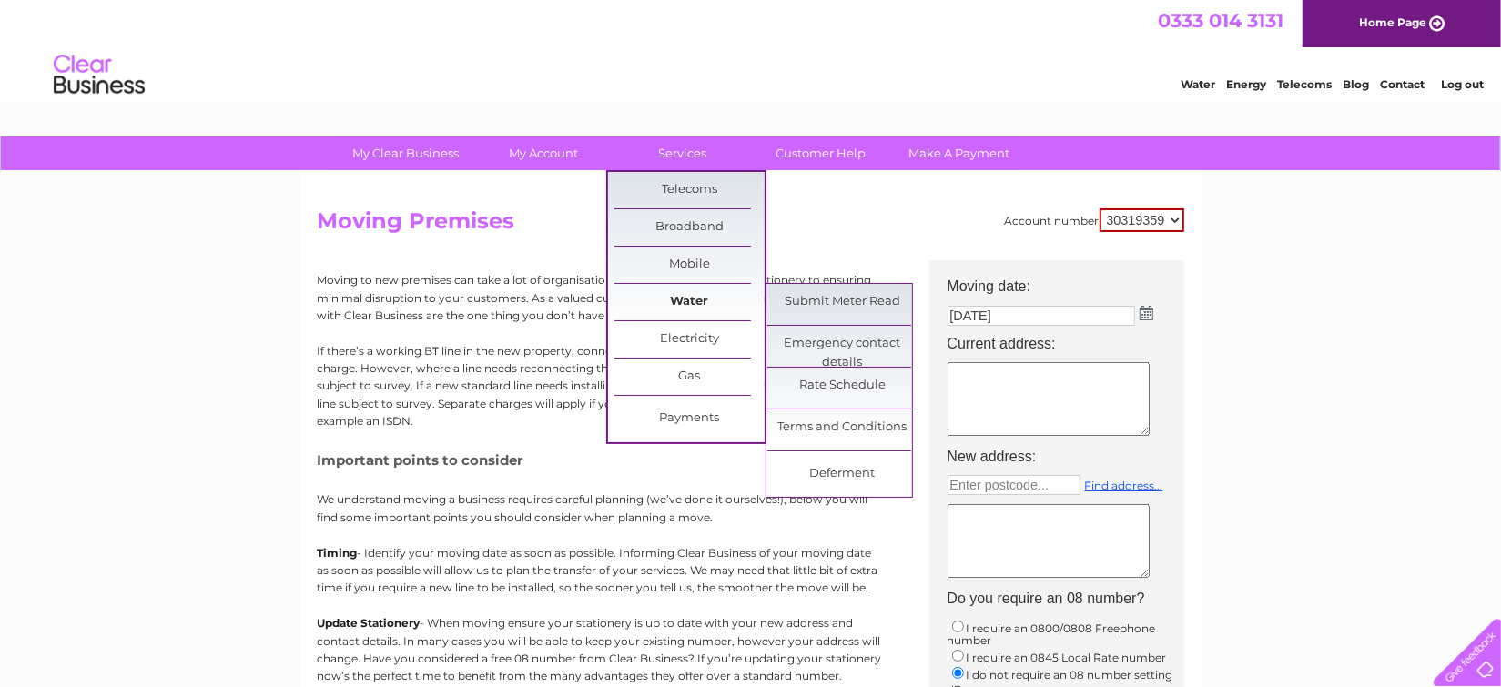
click at [658, 288] on link "Water" at bounding box center [690, 302] width 150 height 36
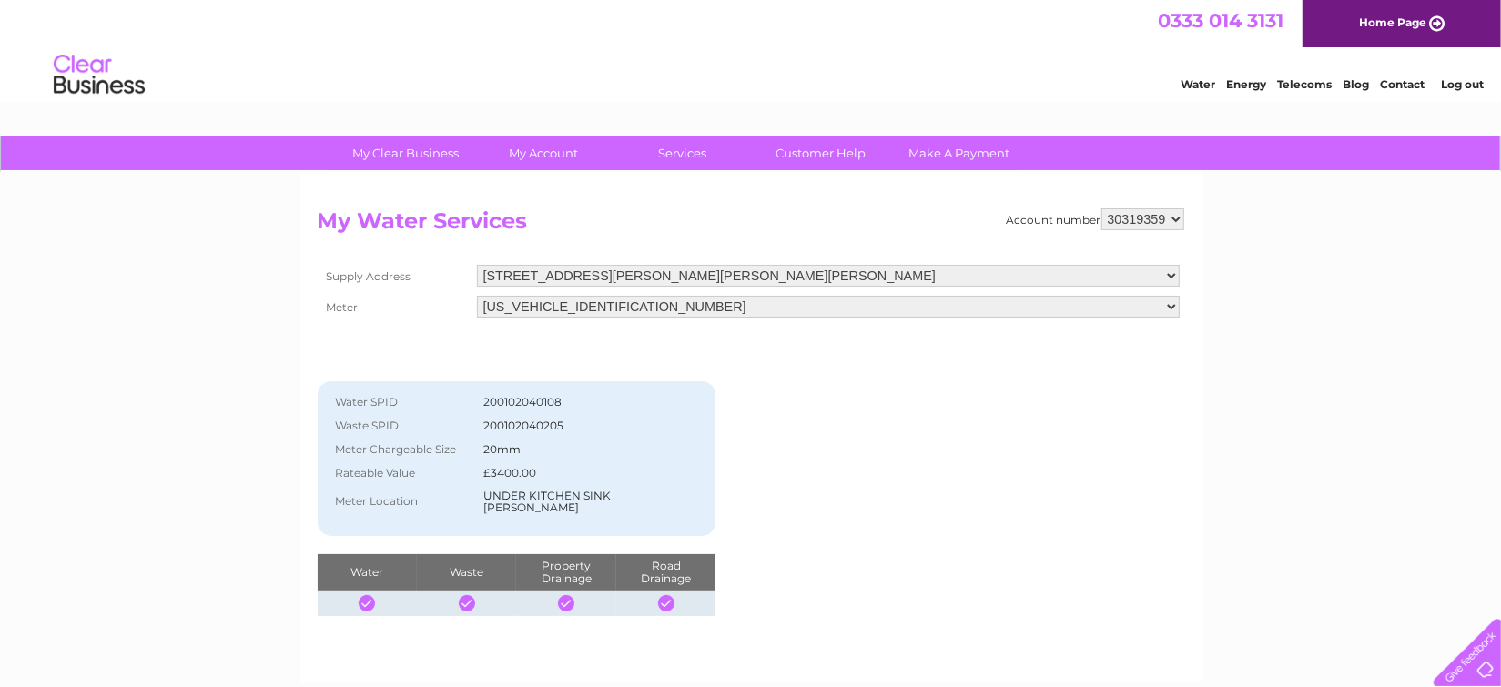
click at [1458, 77] on link "Log out" at bounding box center [1462, 84] width 43 height 14
